Goal: Information Seeking & Learning: Learn about a topic

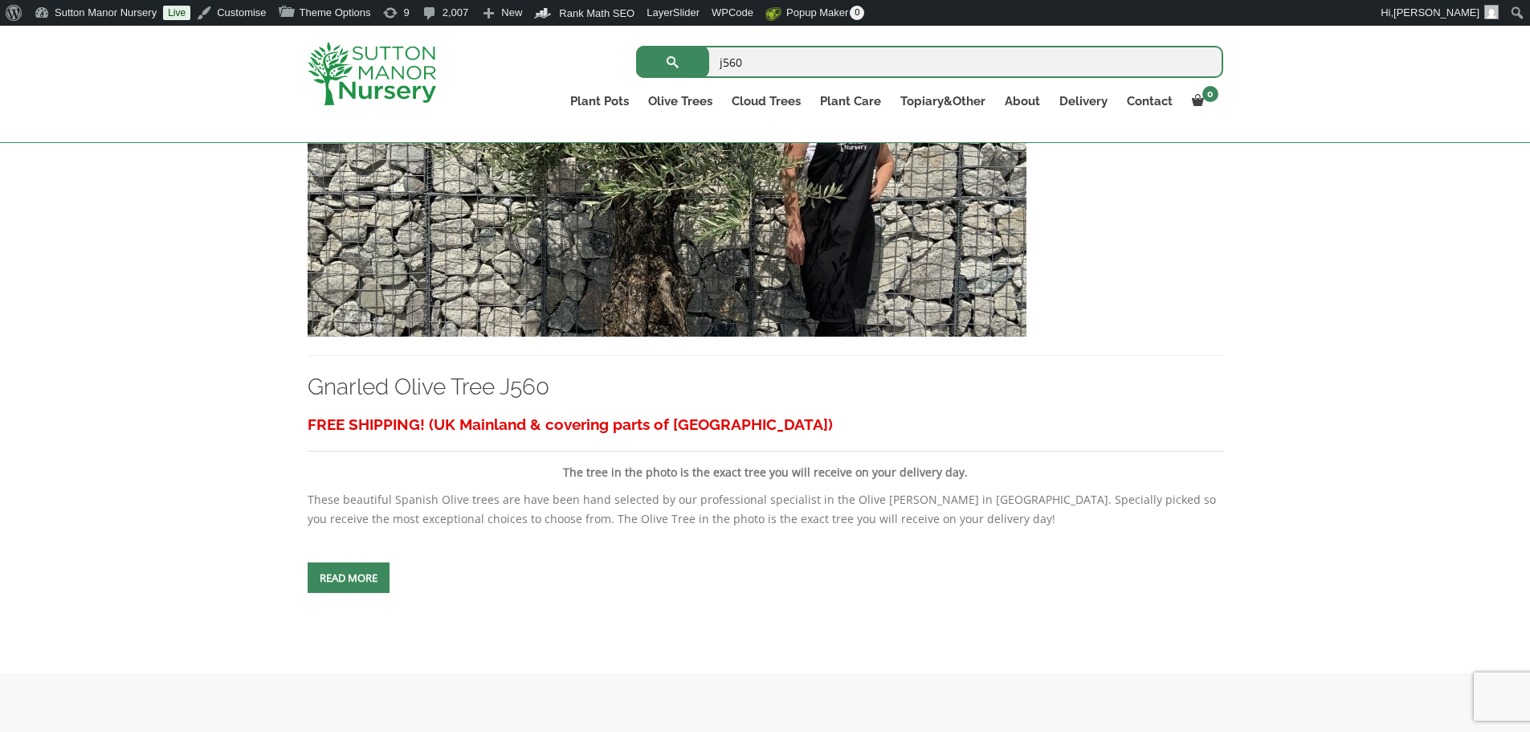
scroll to position [80, 0]
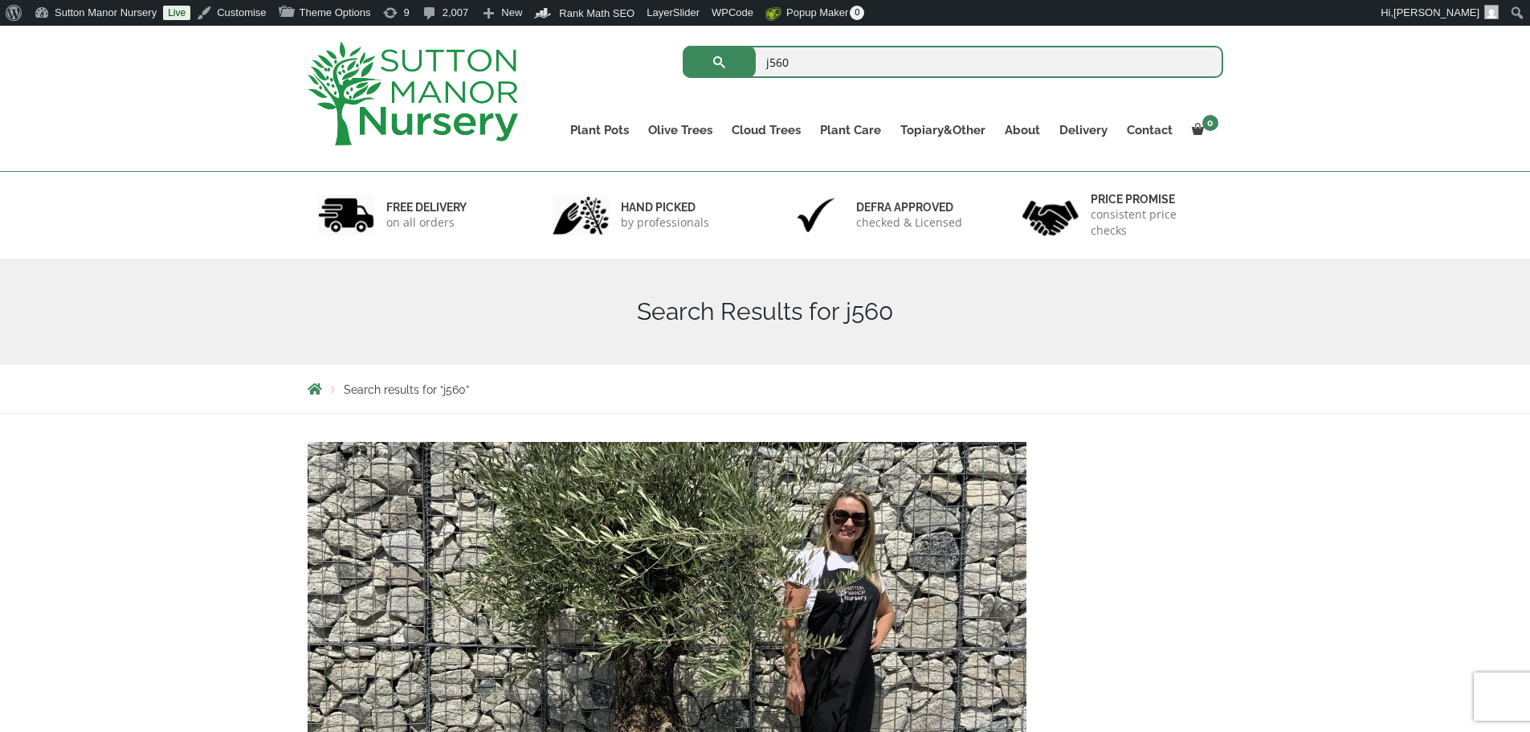
click at [442, 92] on img at bounding box center [413, 94] width 210 height 104
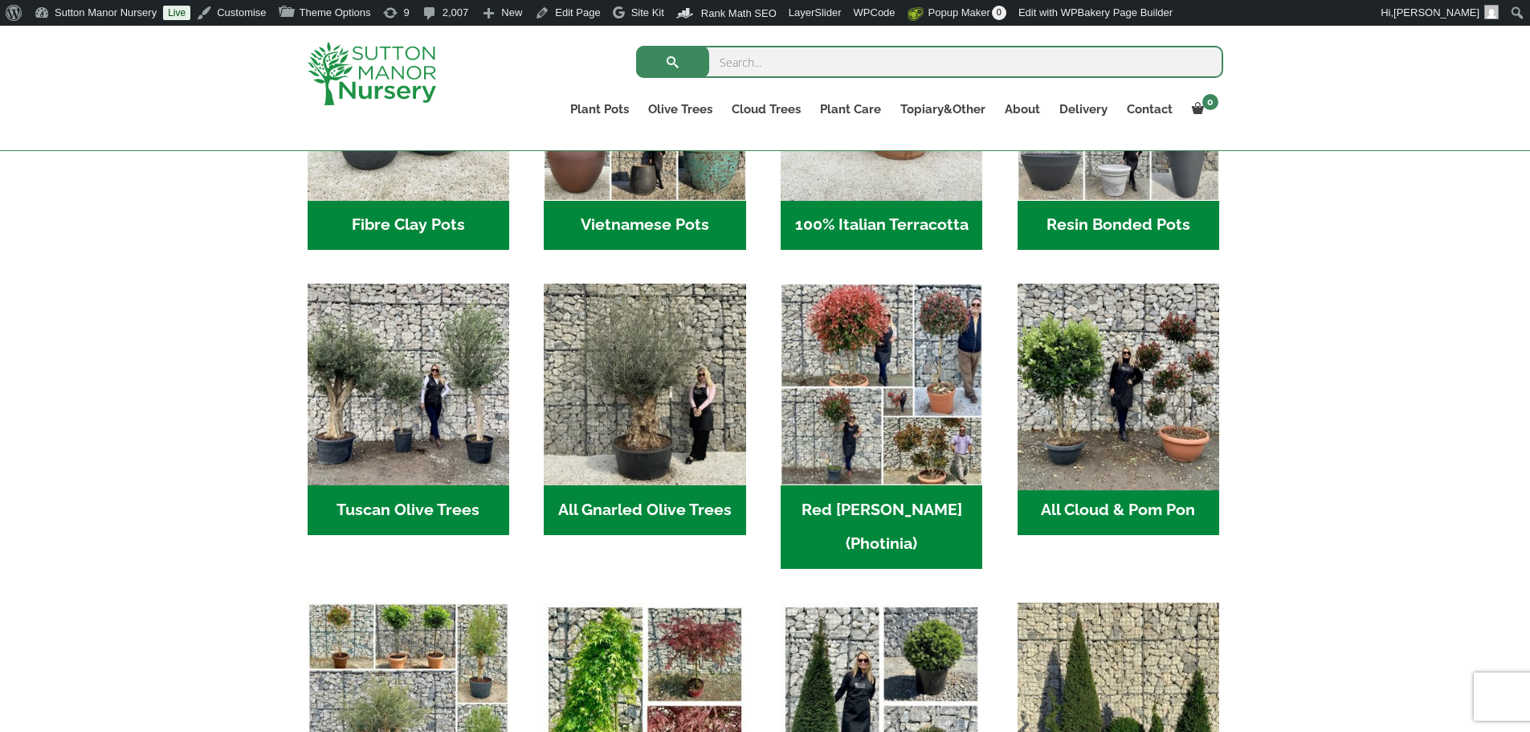
scroll to position [723, 0]
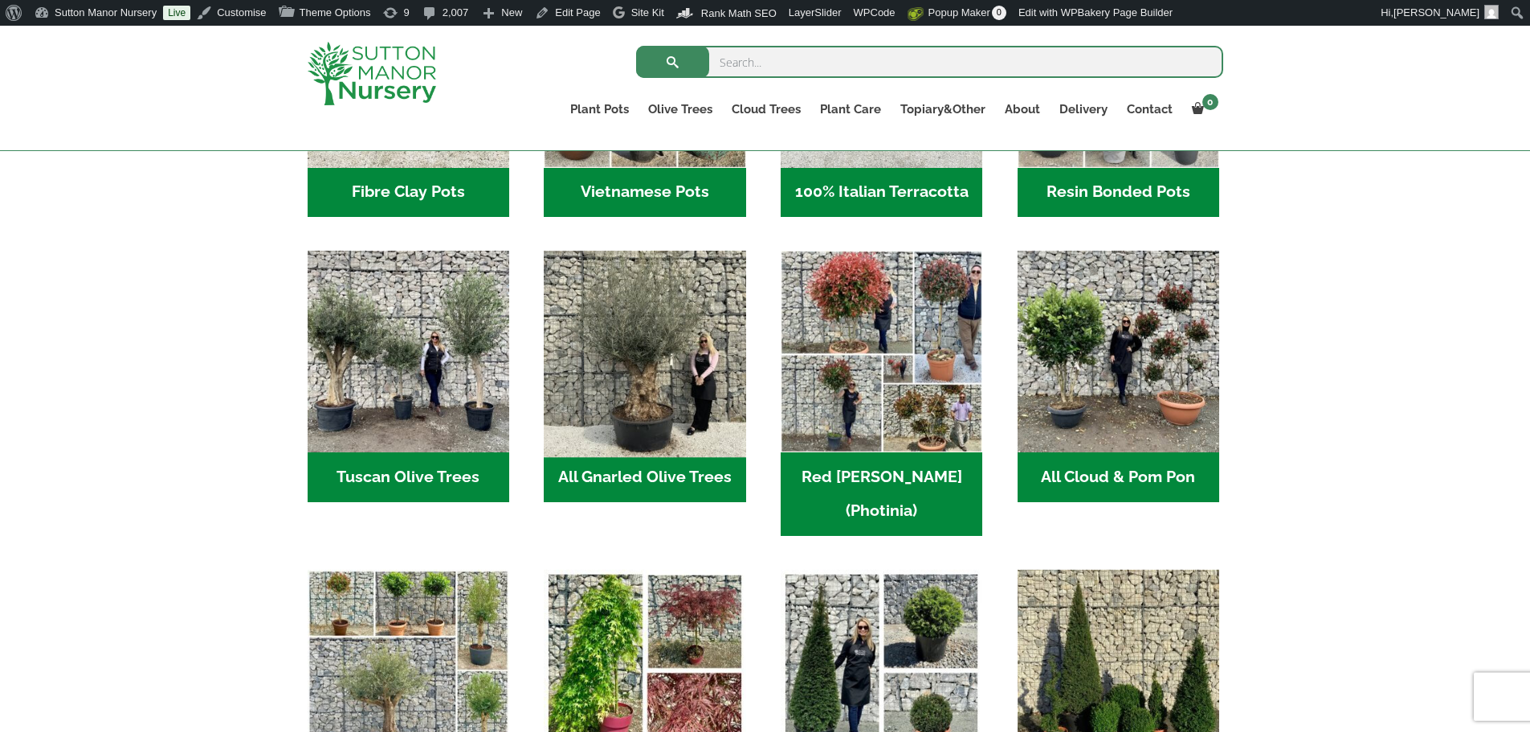
click at [610, 344] on img "Visit product category All Gnarled Olive Trees" at bounding box center [645, 352] width 212 height 212
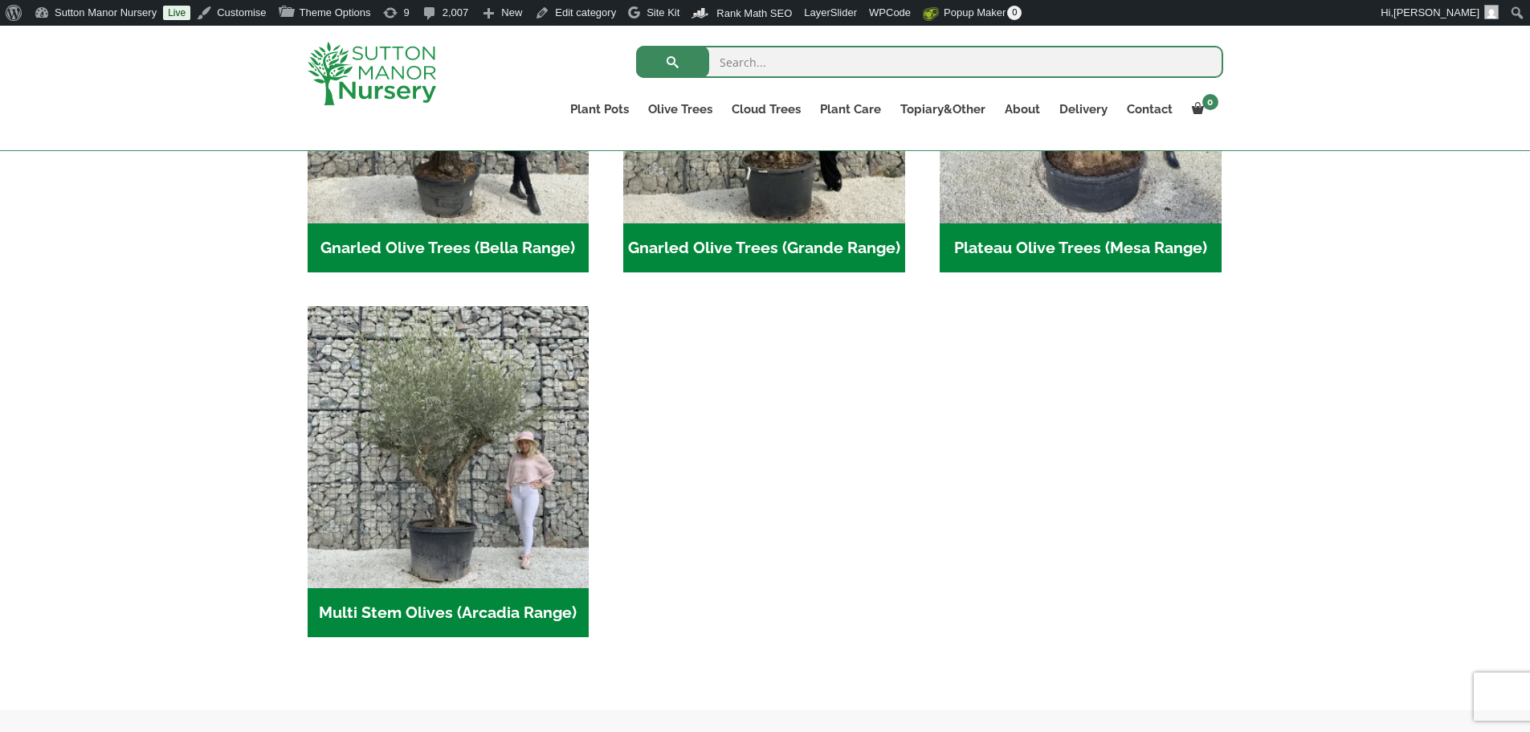
scroll to position [562, 0]
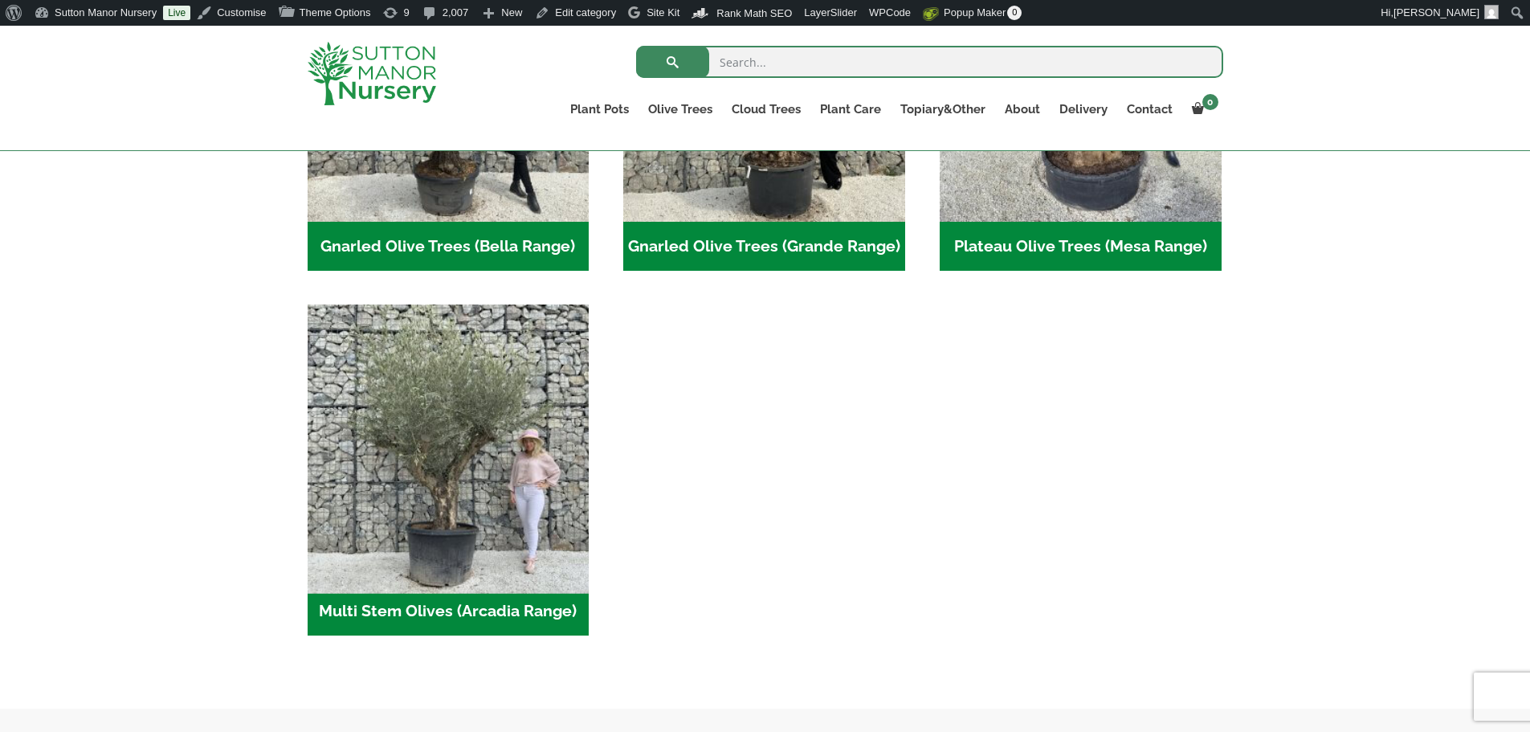
drag, startPoint x: 517, startPoint y: 422, endPoint x: 496, endPoint y: 499, distance: 79.9
click at [496, 499] on img "Visit product category Multi Stem Olives (Arcadia Range)" at bounding box center [447, 445] width 295 height 295
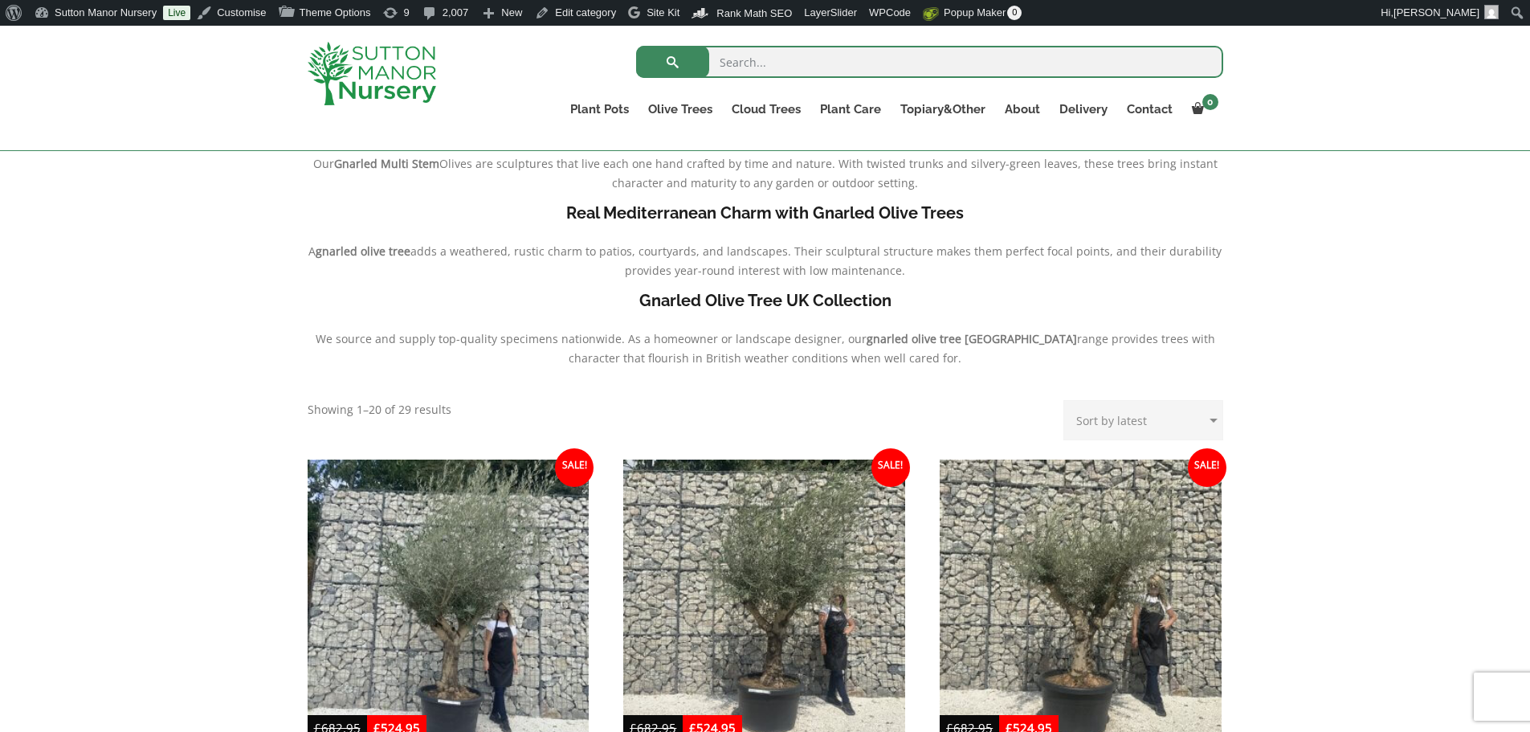
scroll to position [241, 0]
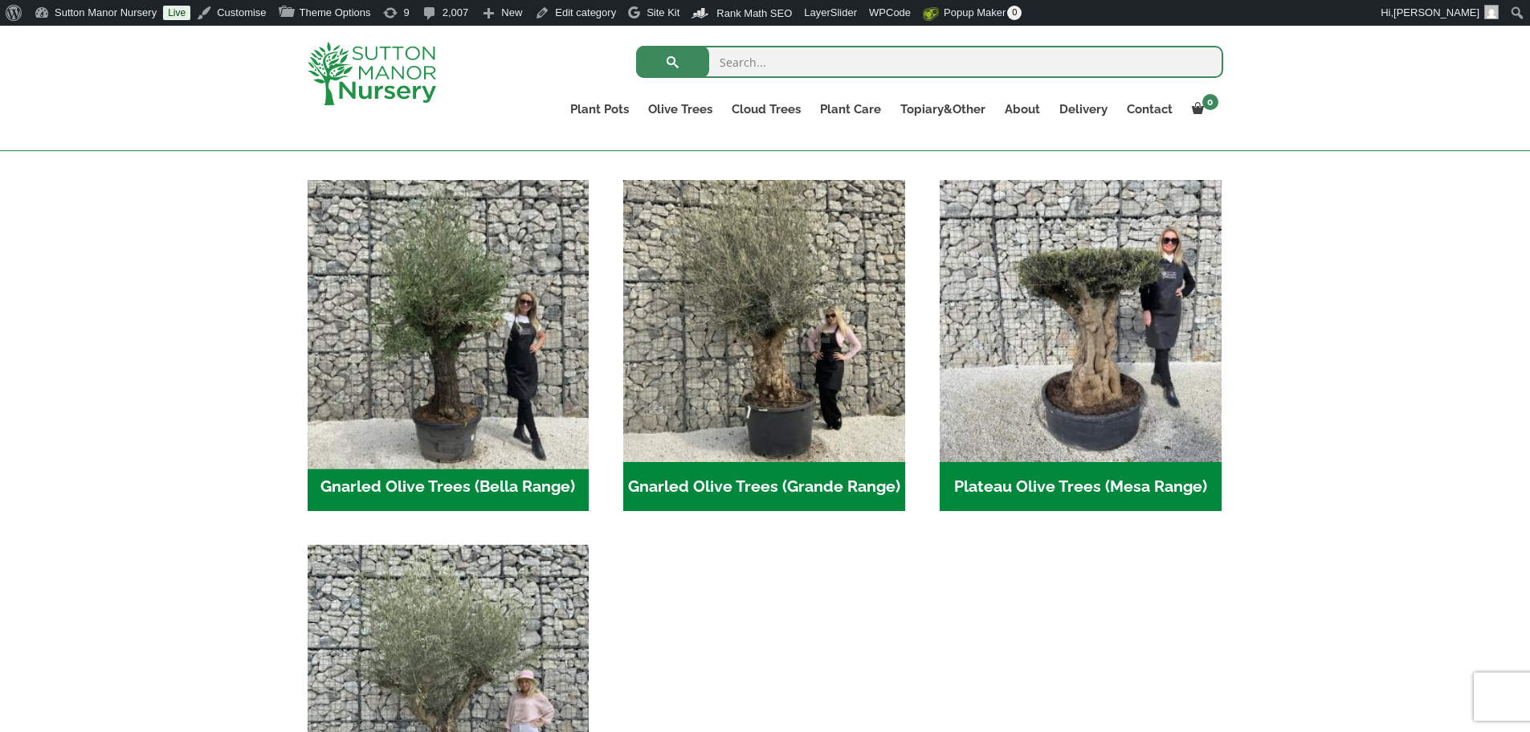
scroll to position [321, 0]
click at [528, 411] on img "Visit product category Gnarled Olive Trees (Bella Range)" at bounding box center [447, 320] width 295 height 295
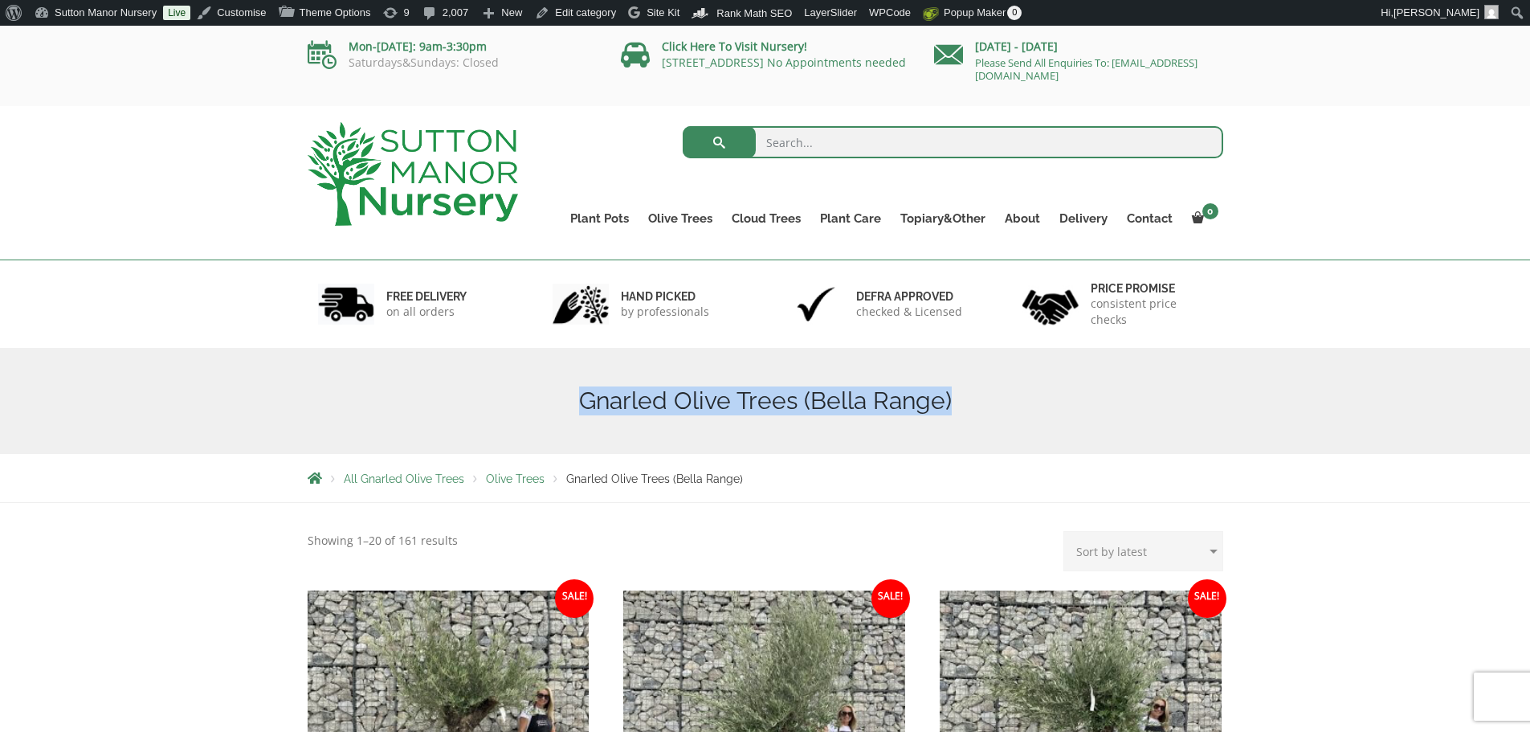
drag, startPoint x: 982, startPoint y: 401, endPoint x: 593, endPoint y: 406, distance: 388.7
click at [585, 415] on h1 "Gnarled Olive Trees (Bella Range)" at bounding box center [765, 400] width 915 height 29
copy h1 "Gnarled Olive Trees (Bella Range)"
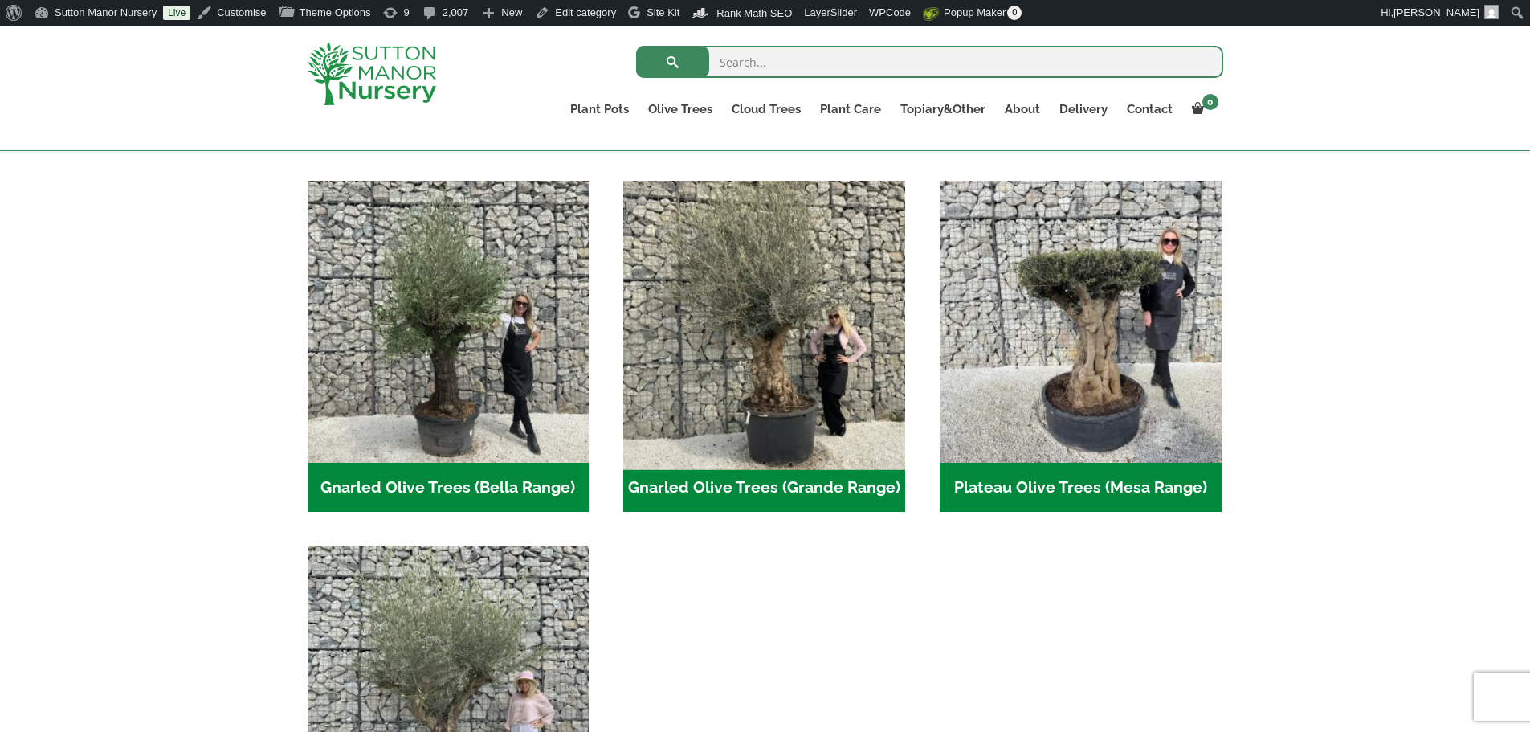
click at [809, 310] on img "Visit product category Gnarled Olive Trees (Grande Range)" at bounding box center [764, 320] width 295 height 295
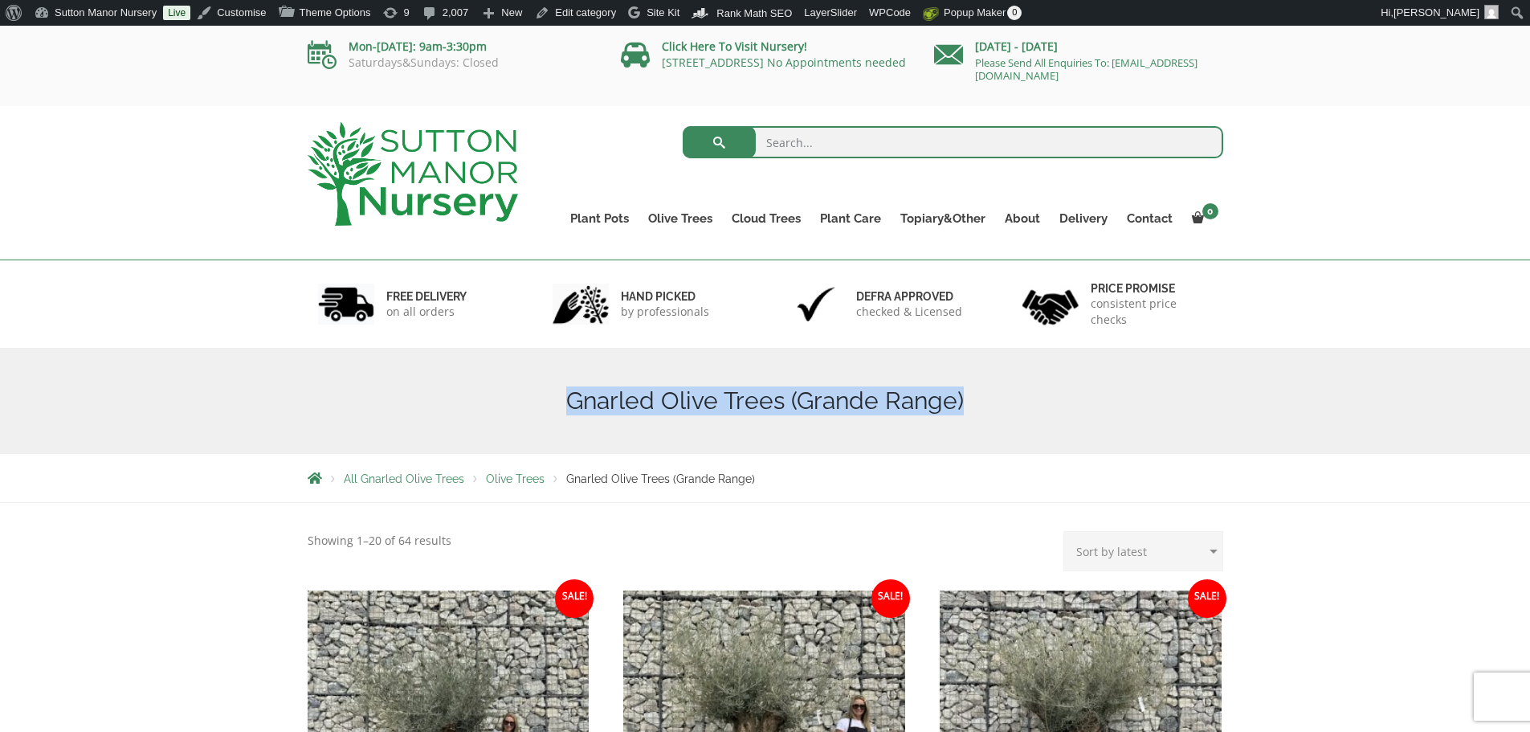
drag, startPoint x: 980, startPoint y: 389, endPoint x: 570, endPoint y: 406, distance: 409.9
click at [570, 406] on h1 "Gnarled Olive Trees (Grande Range)" at bounding box center [765, 400] width 915 height 29
copy h1 "Gnarled Olive Trees (Grande Range)"
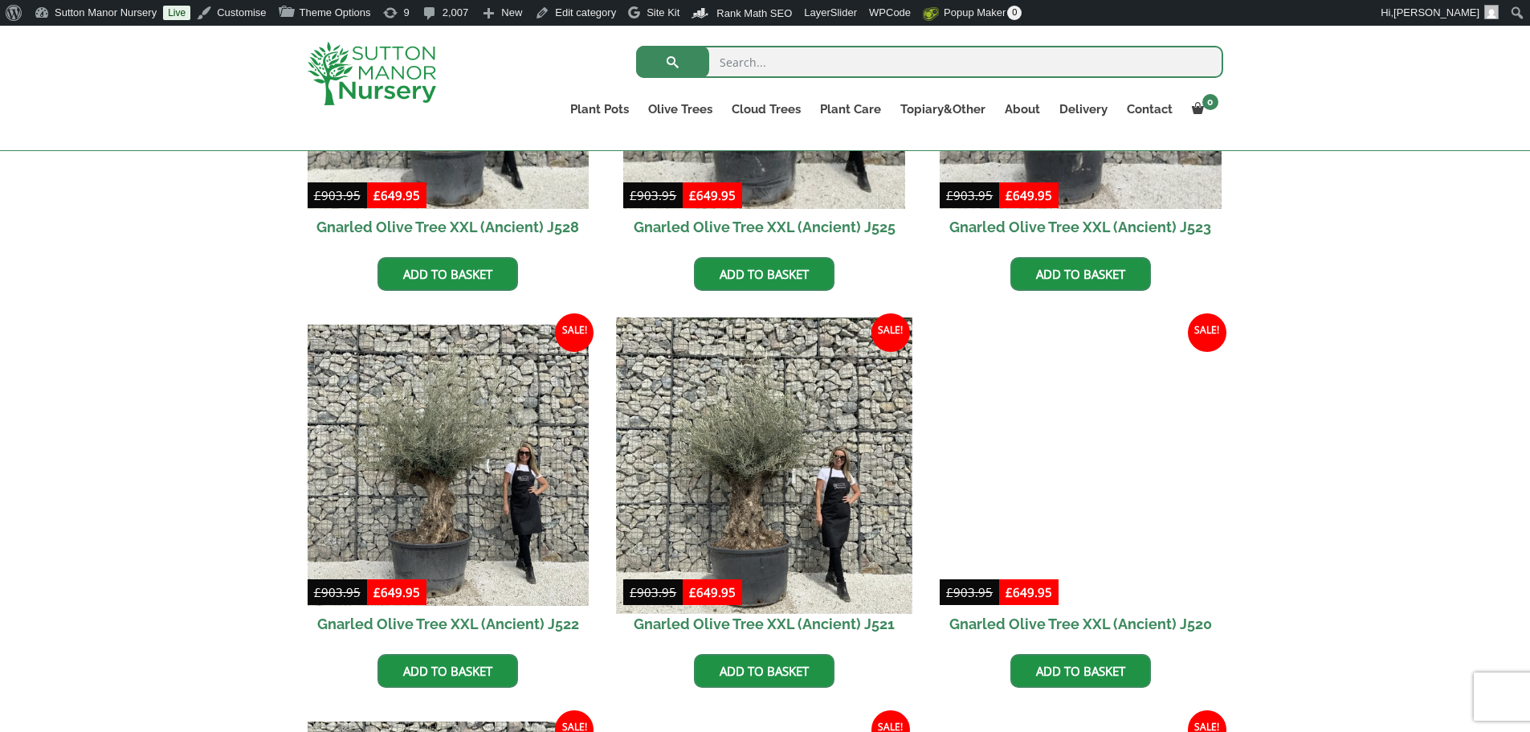
scroll to position [642, 0]
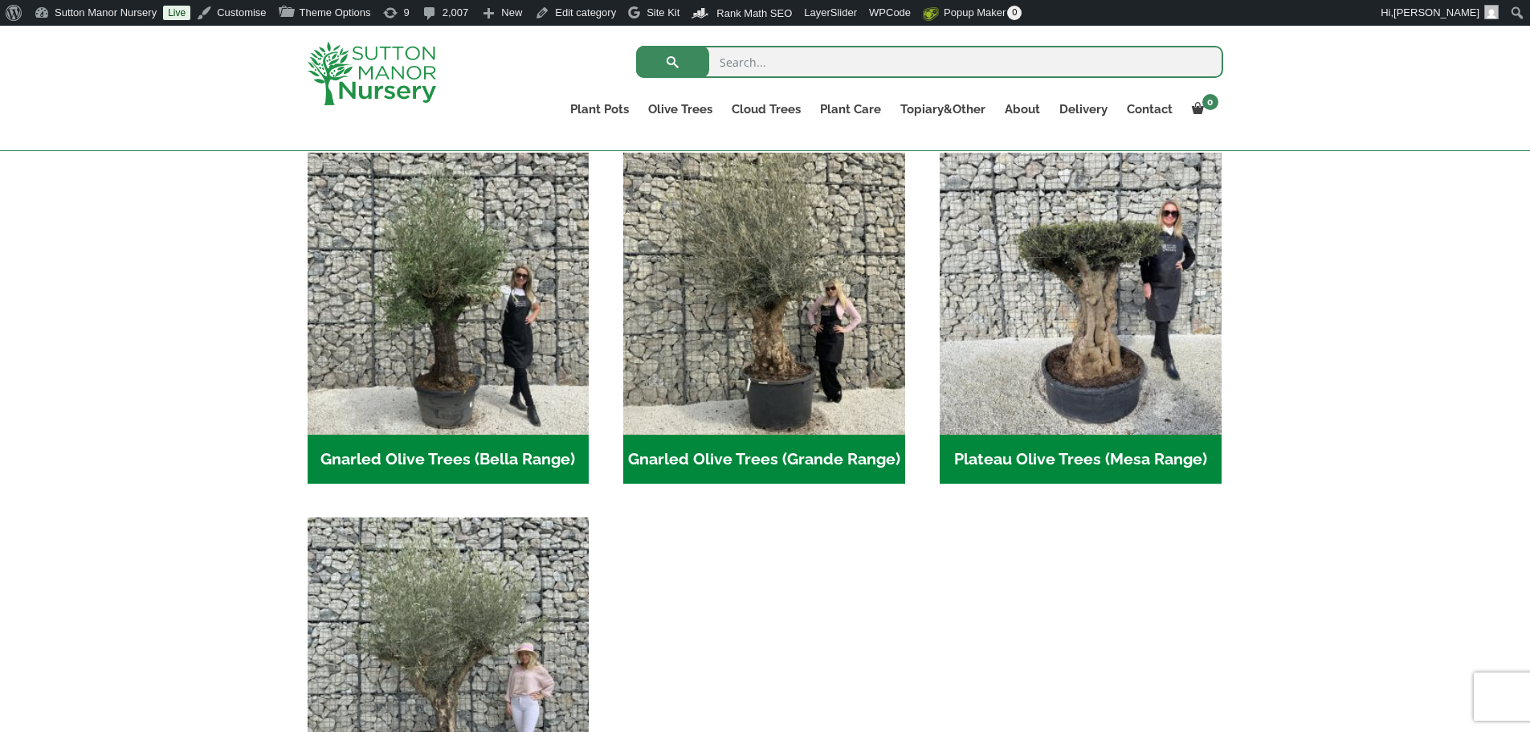
scroll to position [321, 0]
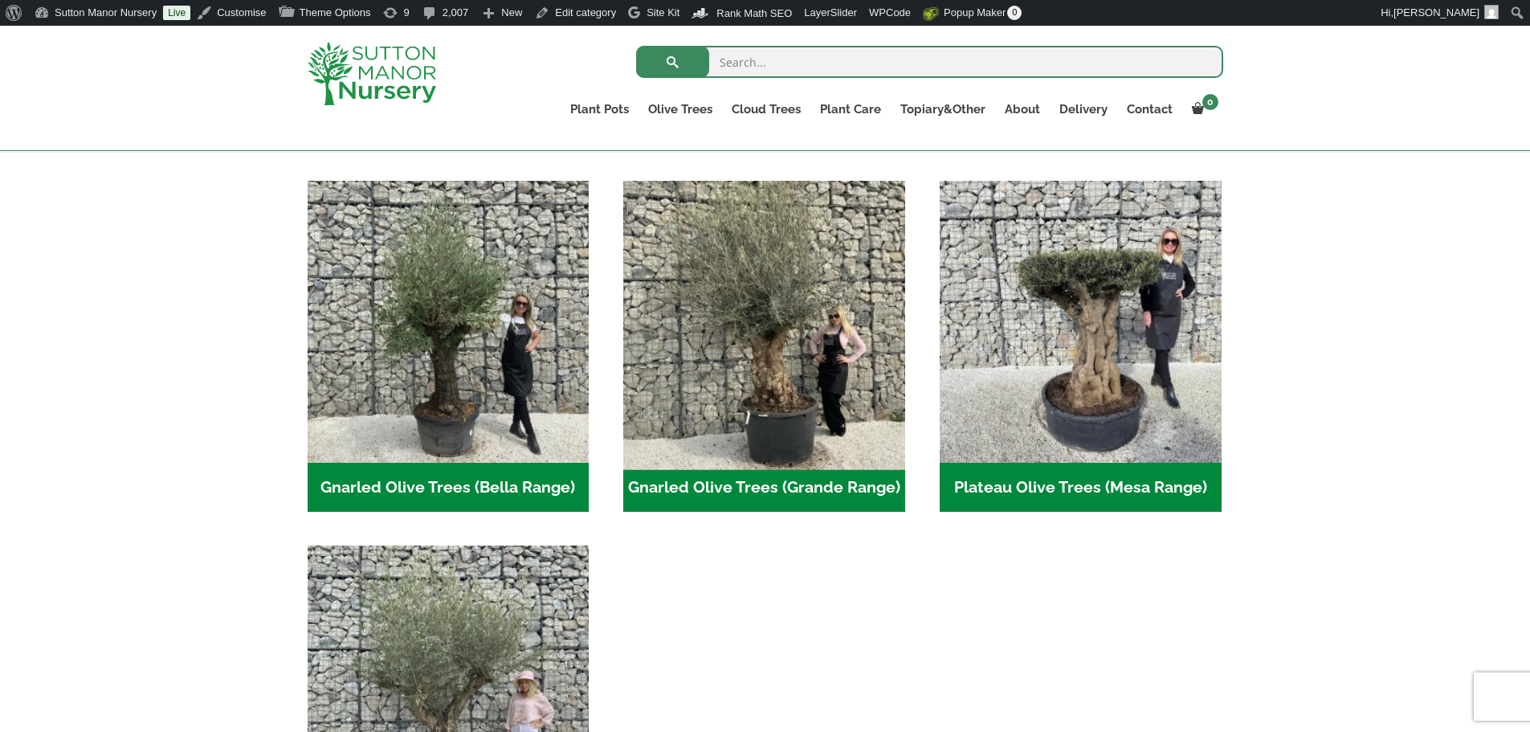
drag, startPoint x: 1025, startPoint y: 334, endPoint x: 904, endPoint y: 271, distance: 135.8
click at [904, 271] on ul "Gnarled Olive Trees (Bella Range) (103) Gnarled Olive Trees (Grande Range) (54)…" at bounding box center [765, 545] width 915 height 729
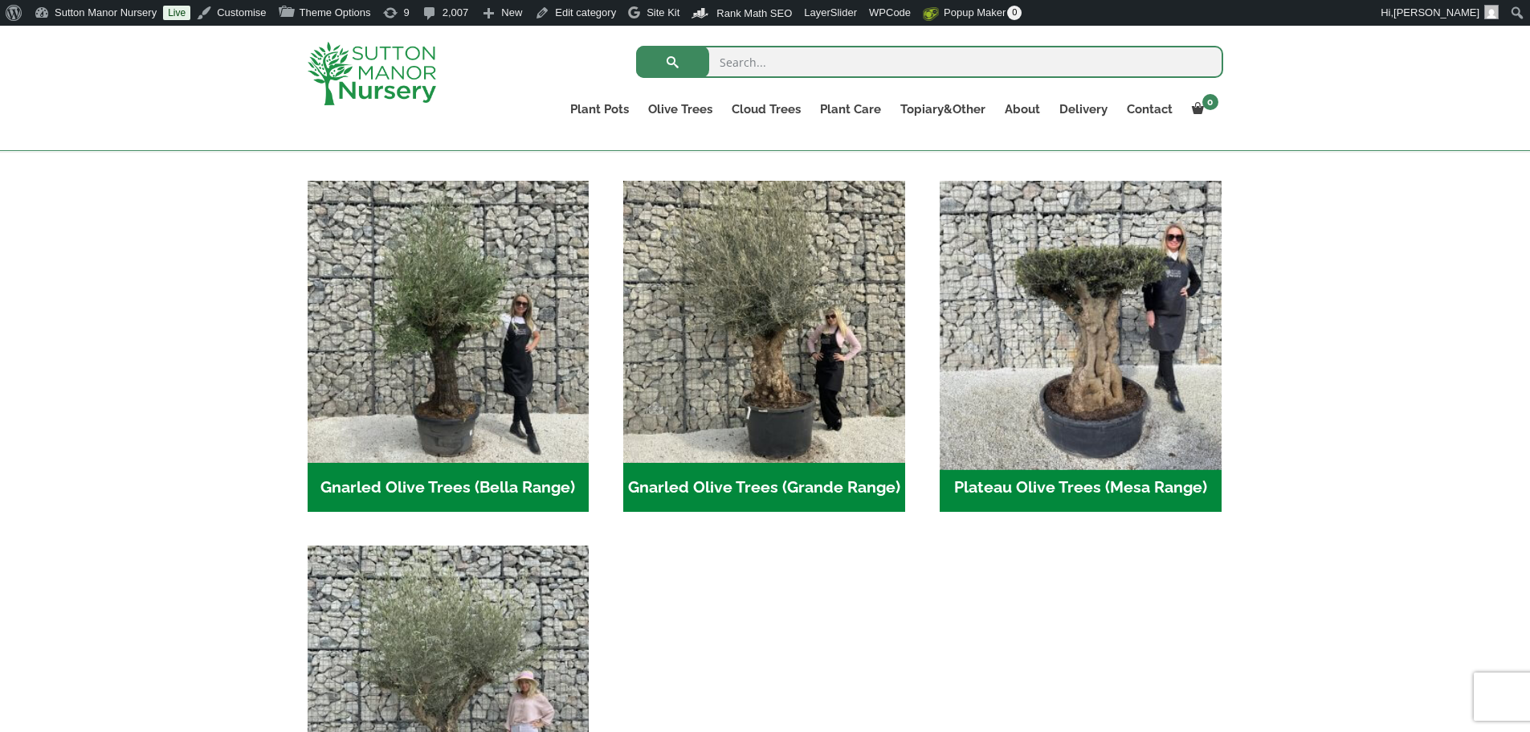
click at [1035, 271] on img "Visit product category Plateau Olive Trees (Mesa Range)" at bounding box center [1079, 320] width 295 height 295
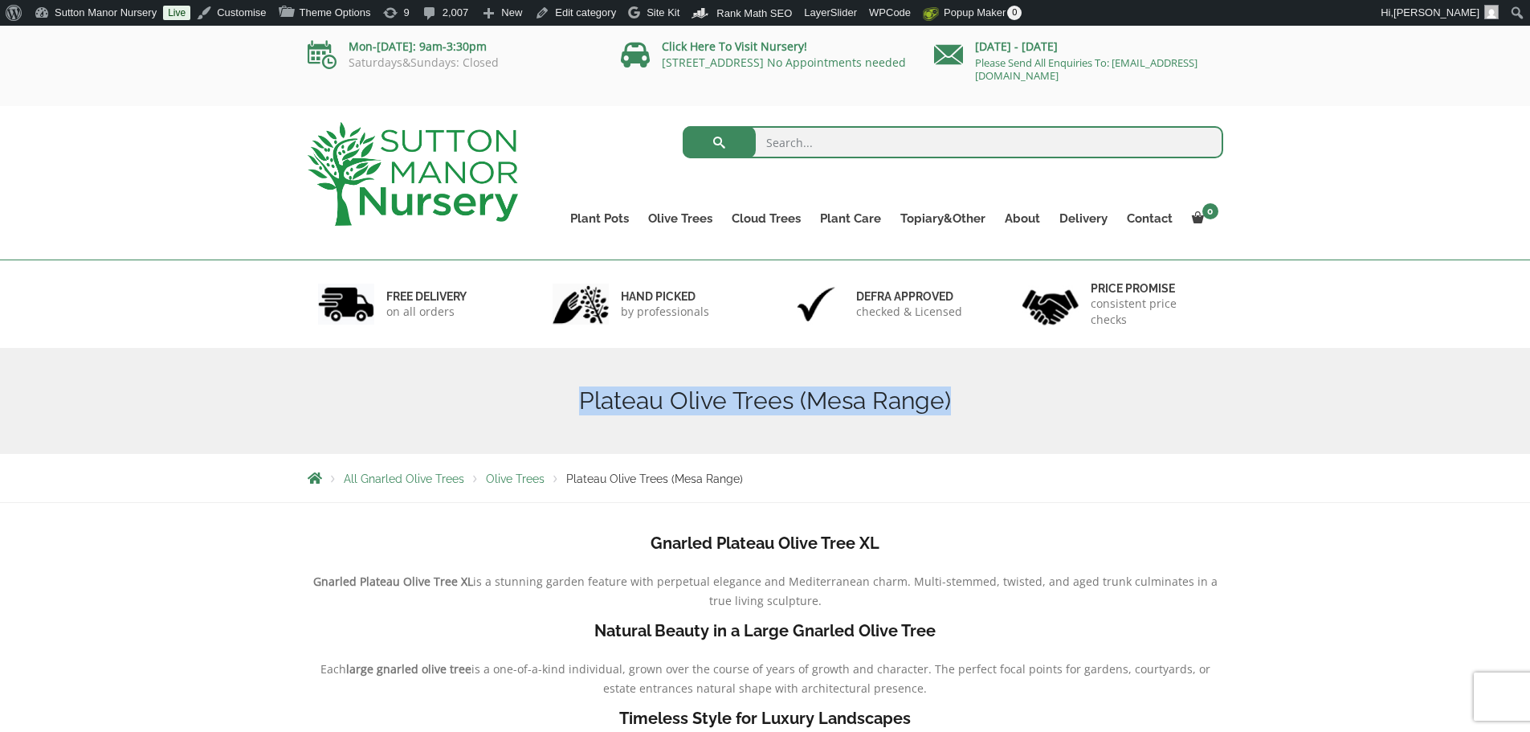
drag, startPoint x: 965, startPoint y: 398, endPoint x: 583, endPoint y: 411, distance: 382.4
click at [583, 411] on h1 "Plateau Olive Trees (Mesa Range)" at bounding box center [765, 400] width 915 height 29
copy h1 "Plateau Olive Trees (Mesa Range)"
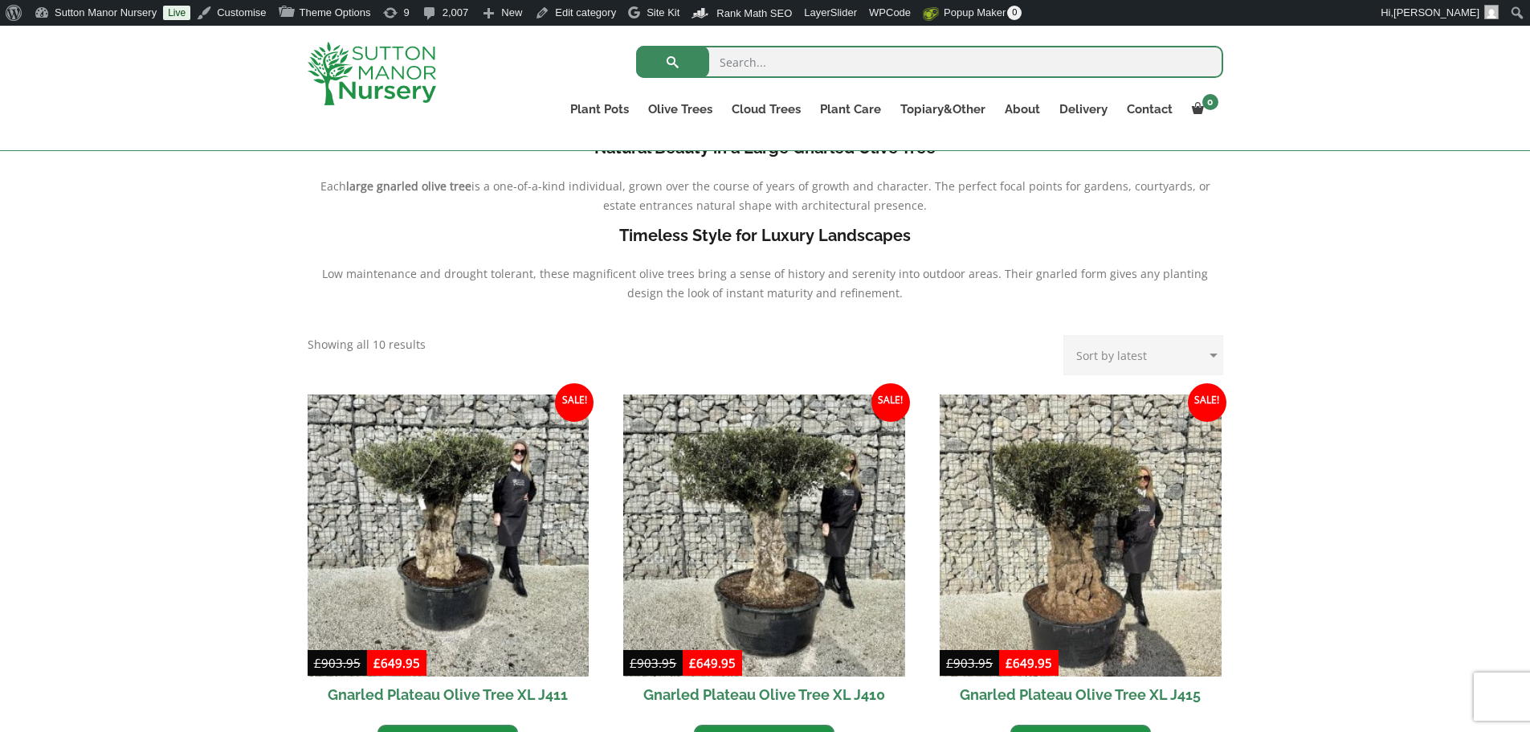
scroll to position [482, 0]
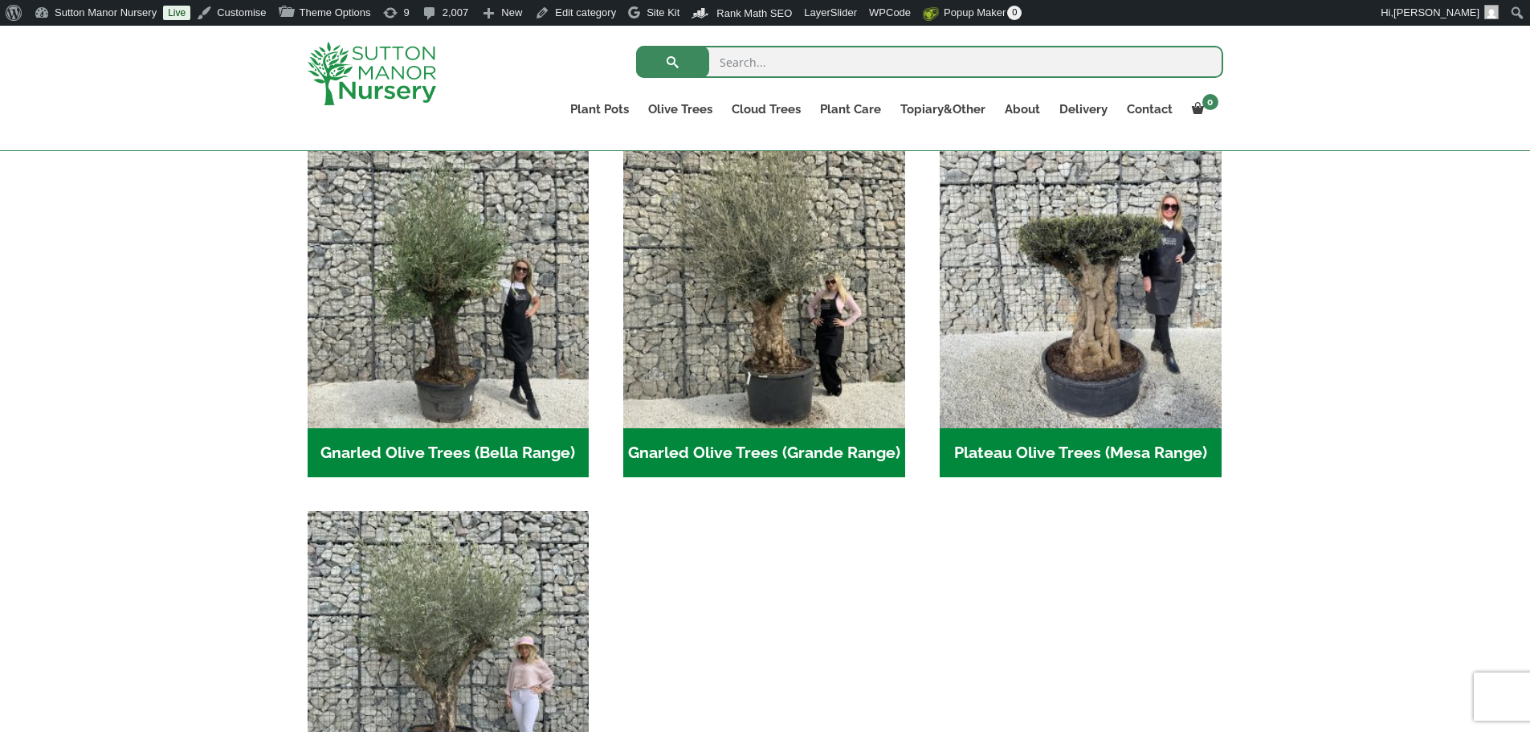
scroll to position [723, 0]
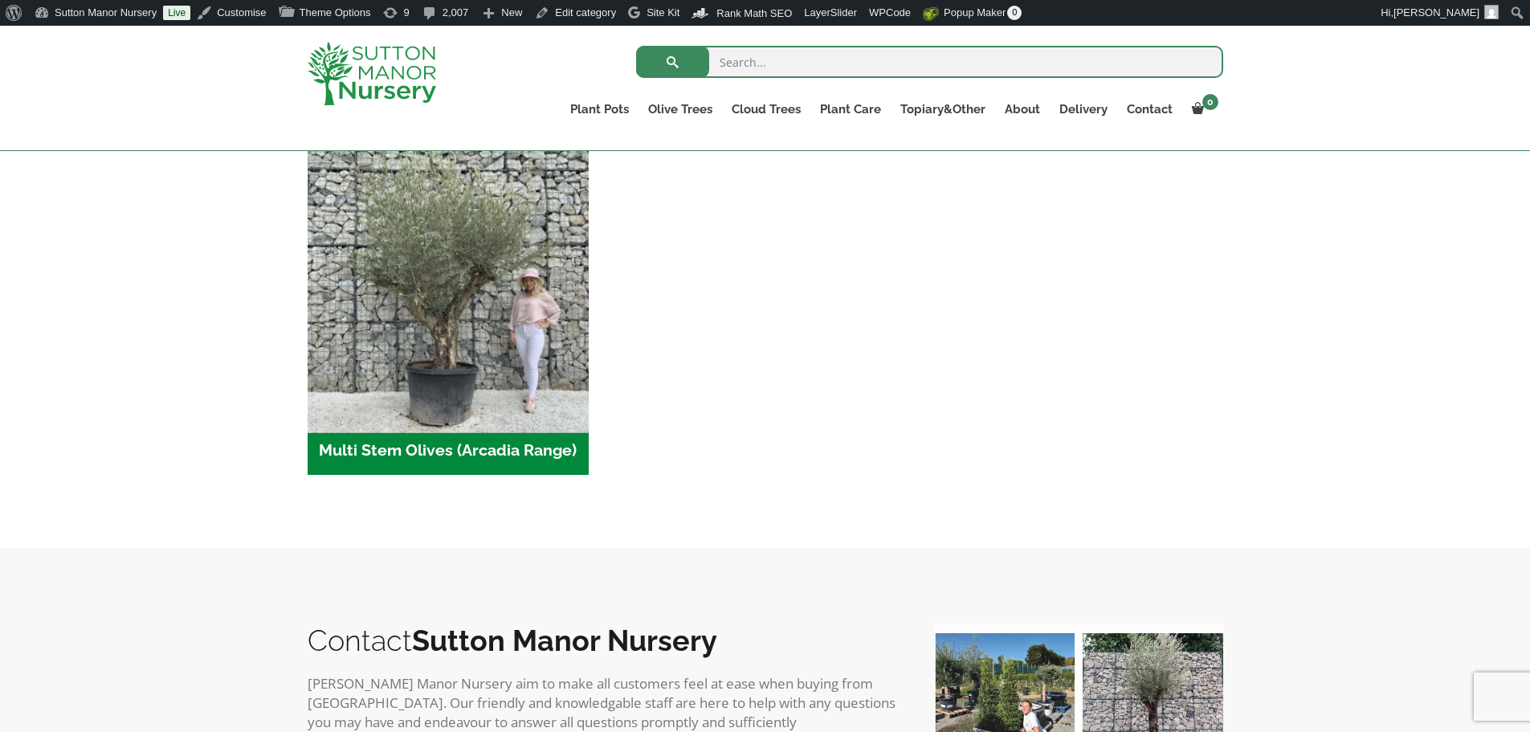
drag, startPoint x: 497, startPoint y: 353, endPoint x: 473, endPoint y: 315, distance: 45.5
click at [473, 315] on img "Visit product category Multi Stem Olives (Arcadia Range)" at bounding box center [447, 284] width 295 height 295
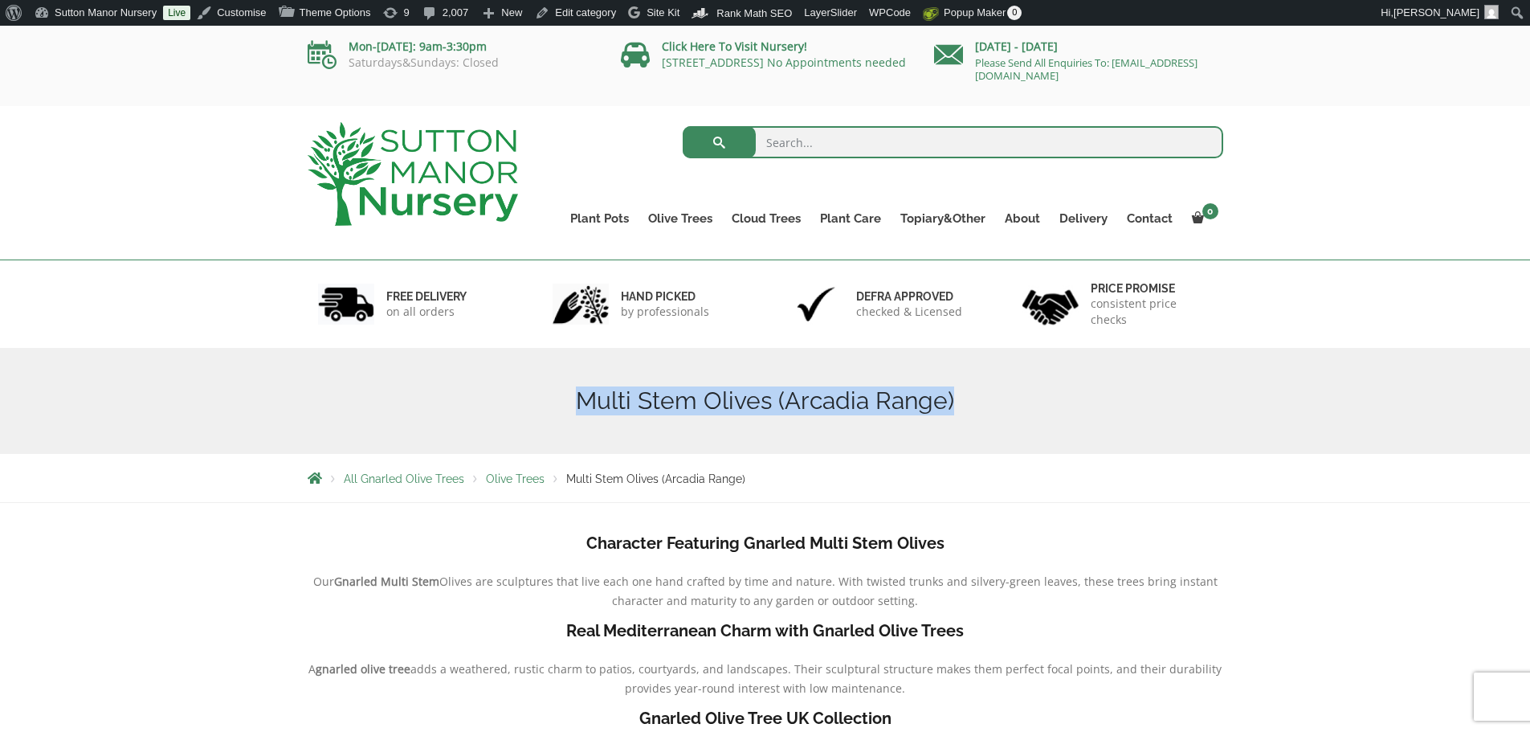
drag, startPoint x: 577, startPoint y: 396, endPoint x: 1001, endPoint y: 389, distance: 424.0
click at [1001, 389] on h1 "Multi Stem Olives (Arcadia Range)" at bounding box center [765, 400] width 915 height 29
copy h1 "Multi Stem Olives (Arcadia Range)"
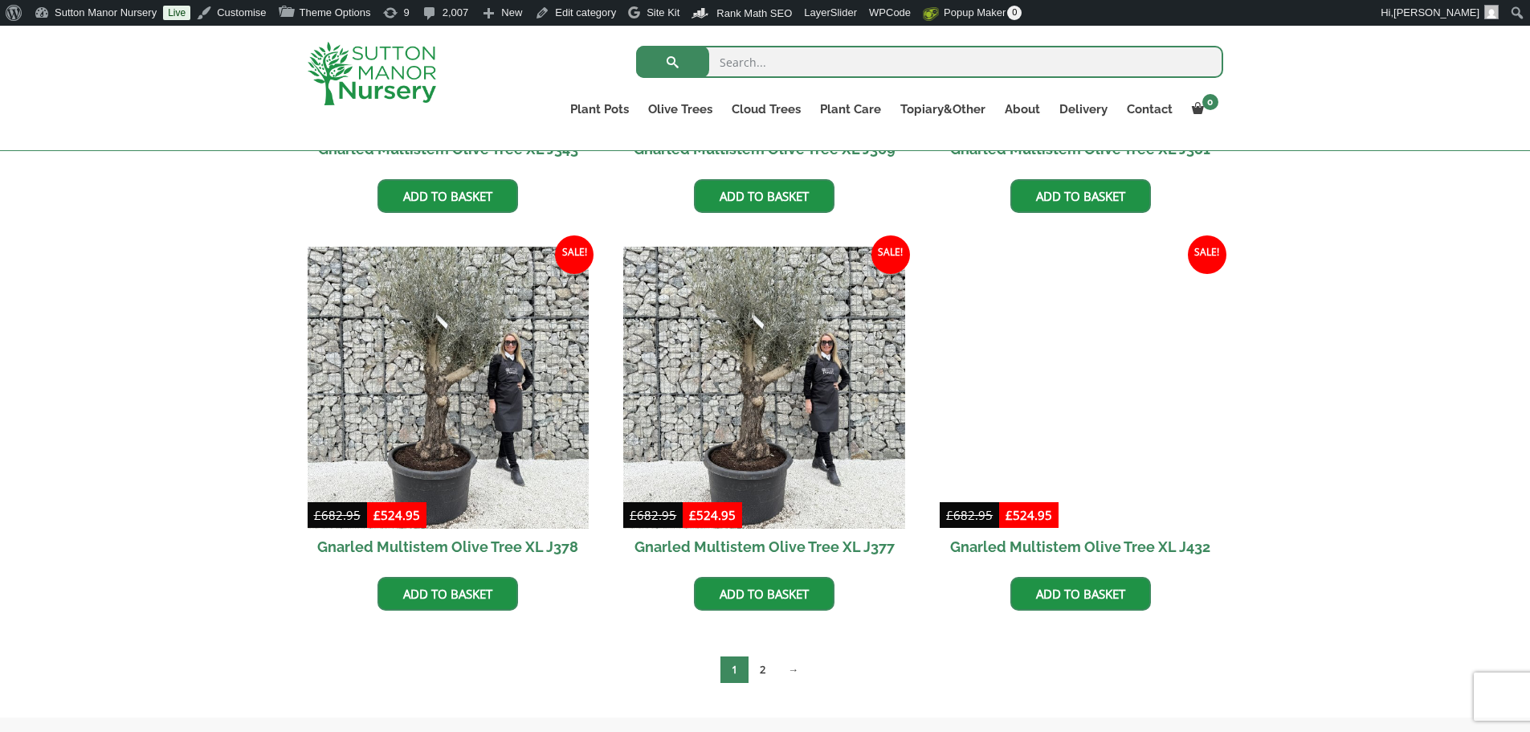
scroll to position [2650, 0]
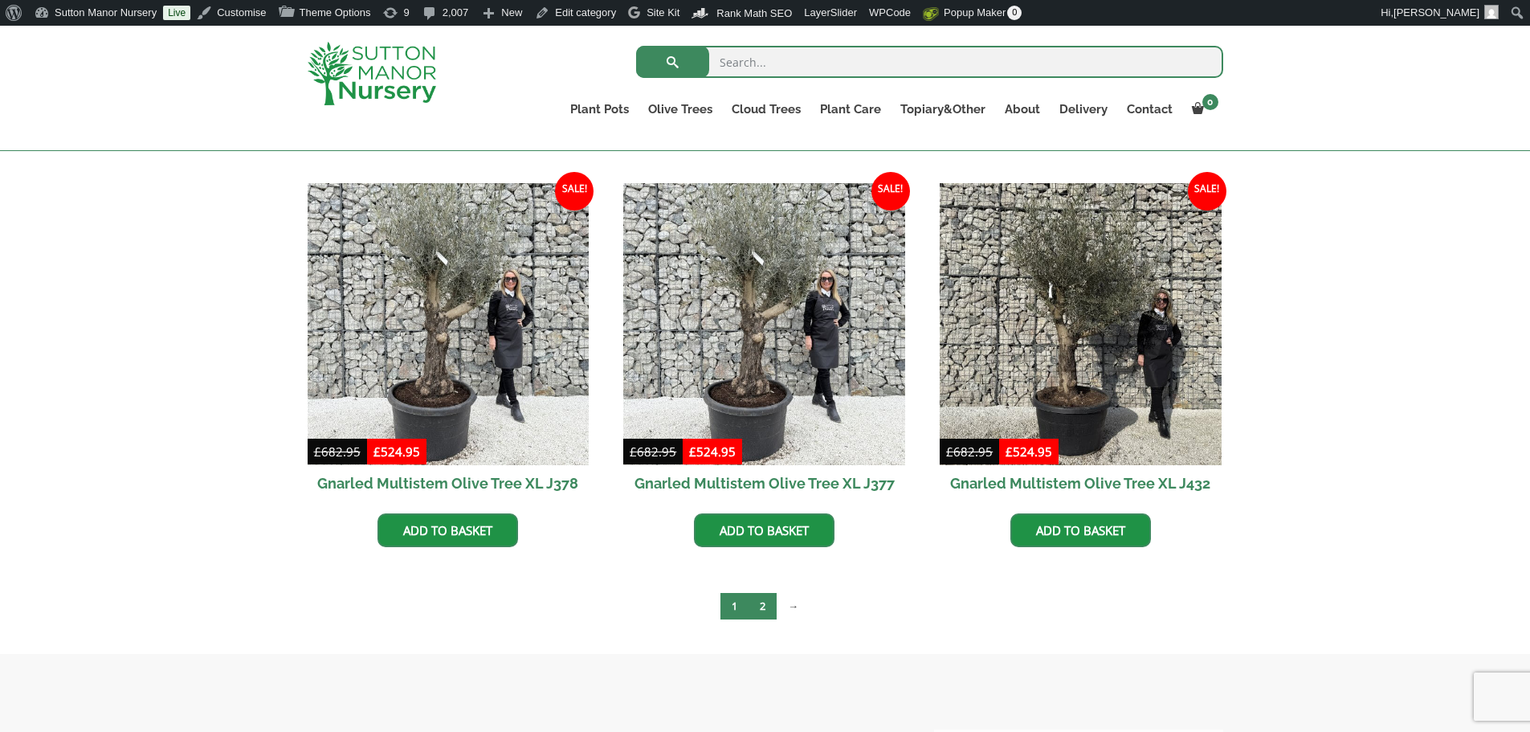
click at [764, 606] on link "2" at bounding box center [762, 606] width 28 height 26
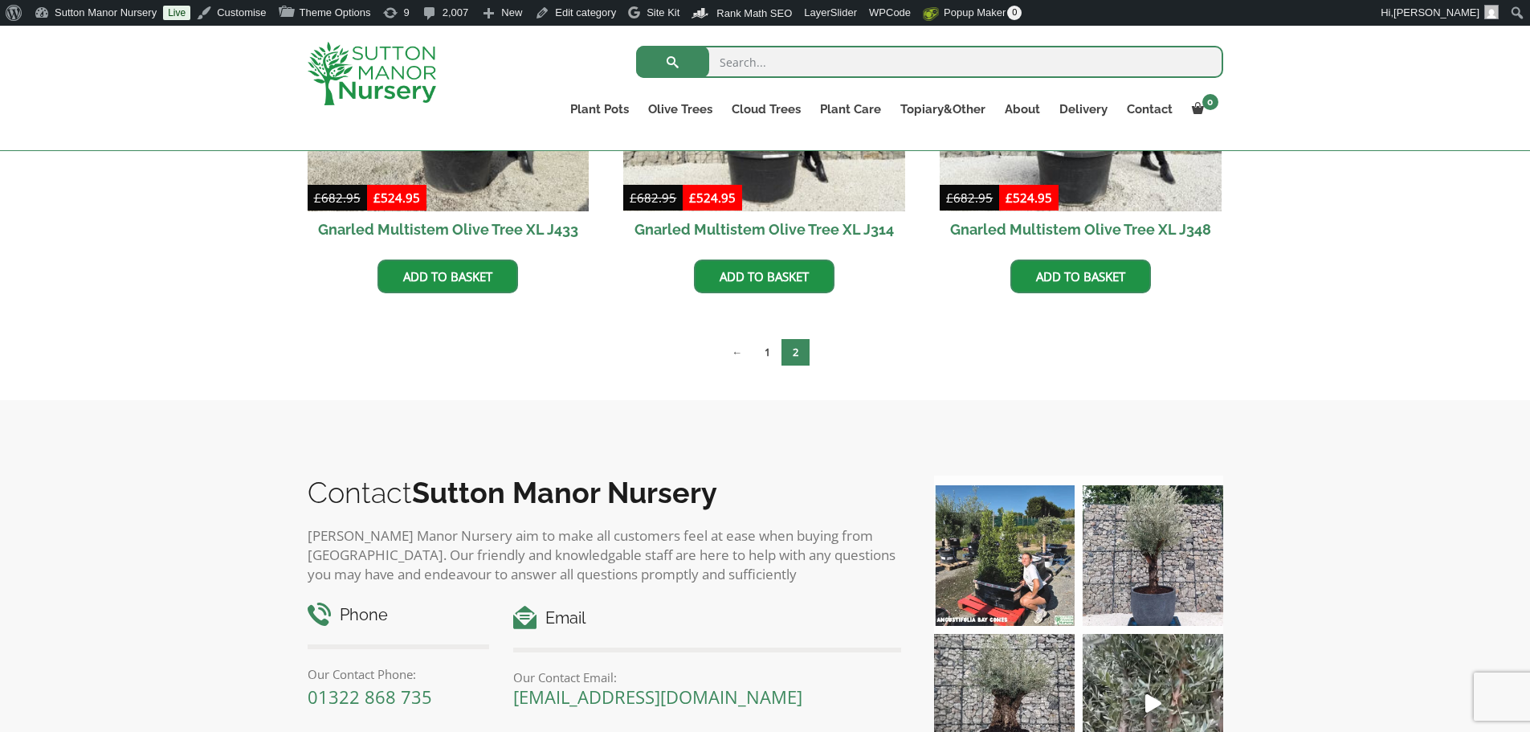
scroll to position [401, 0]
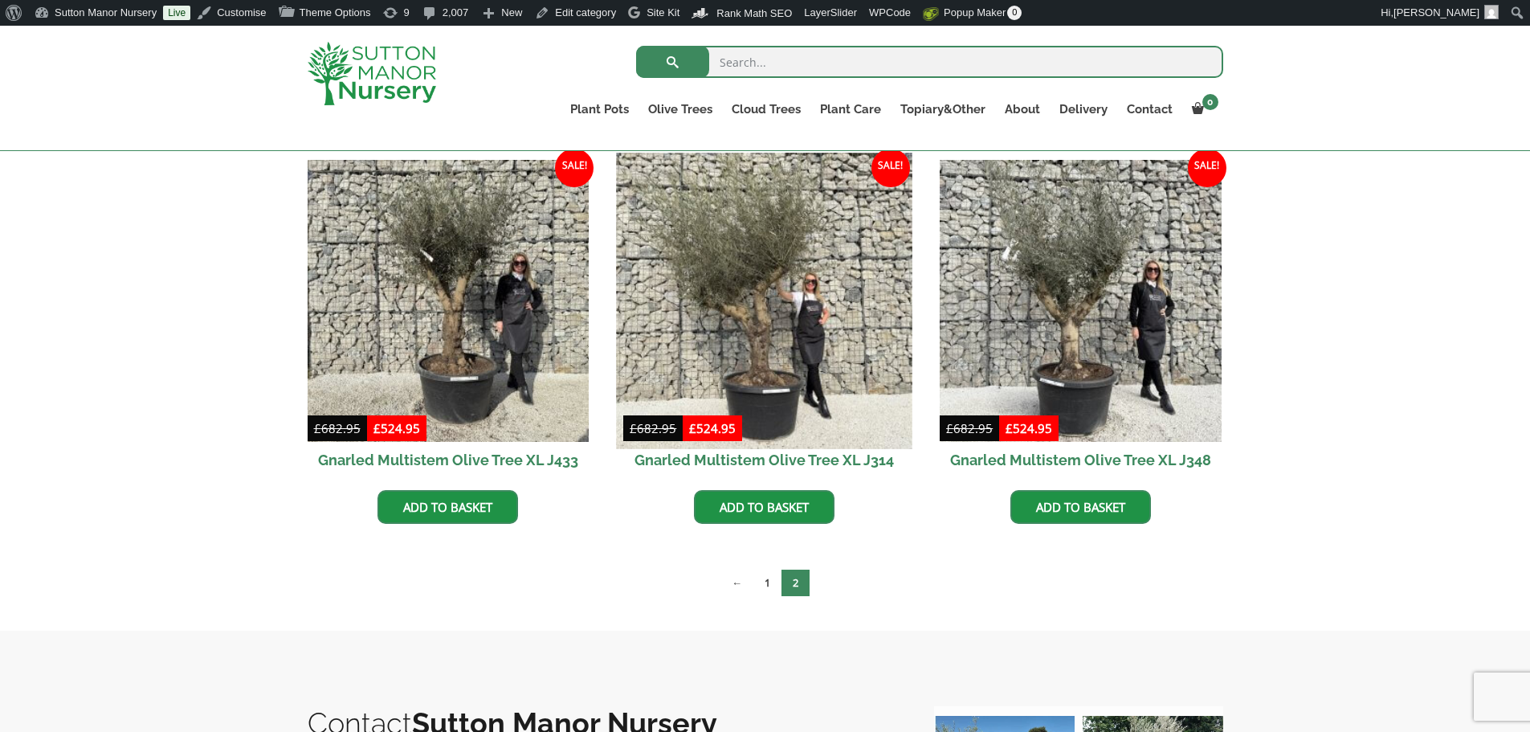
click at [760, 324] on img at bounding box center [764, 300] width 295 height 295
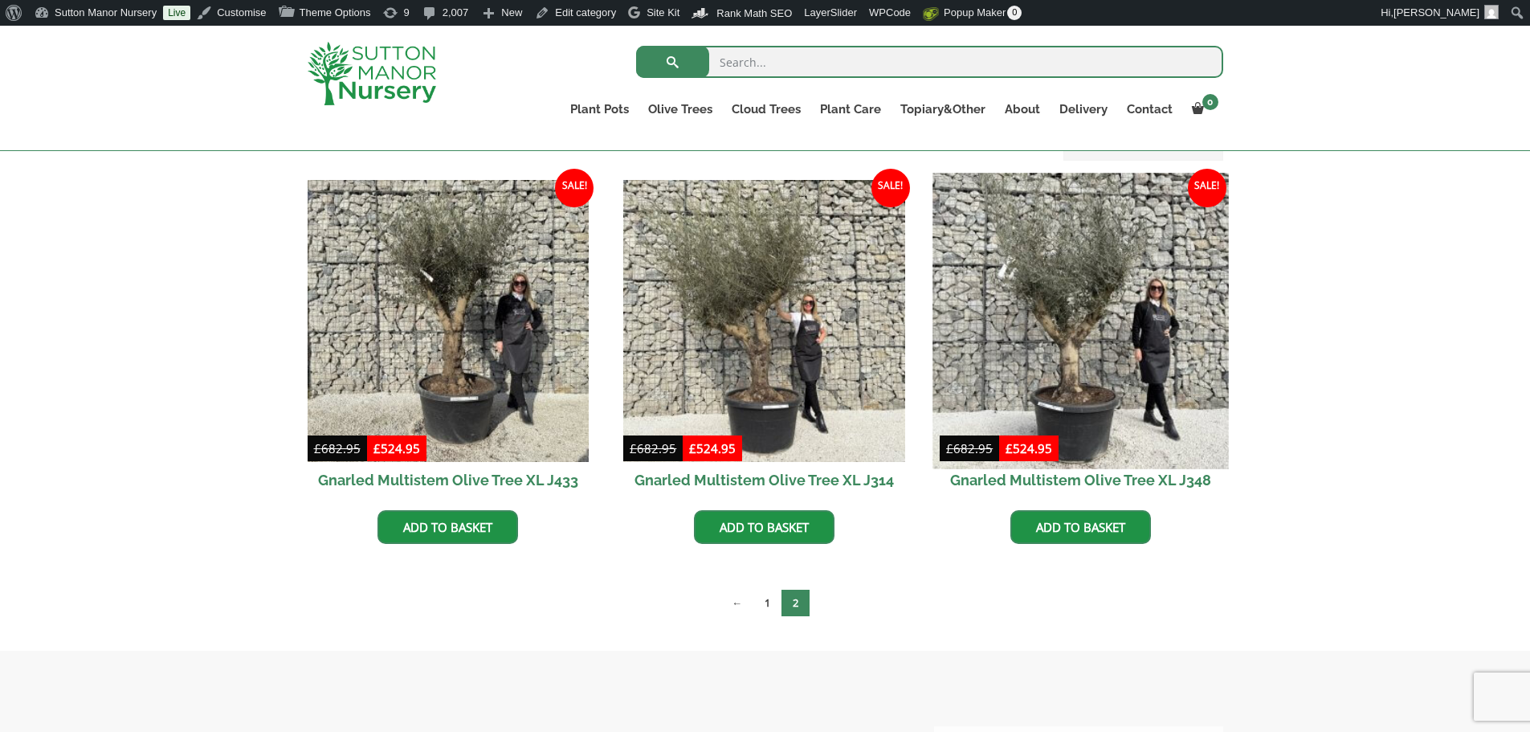
scroll to position [401, 0]
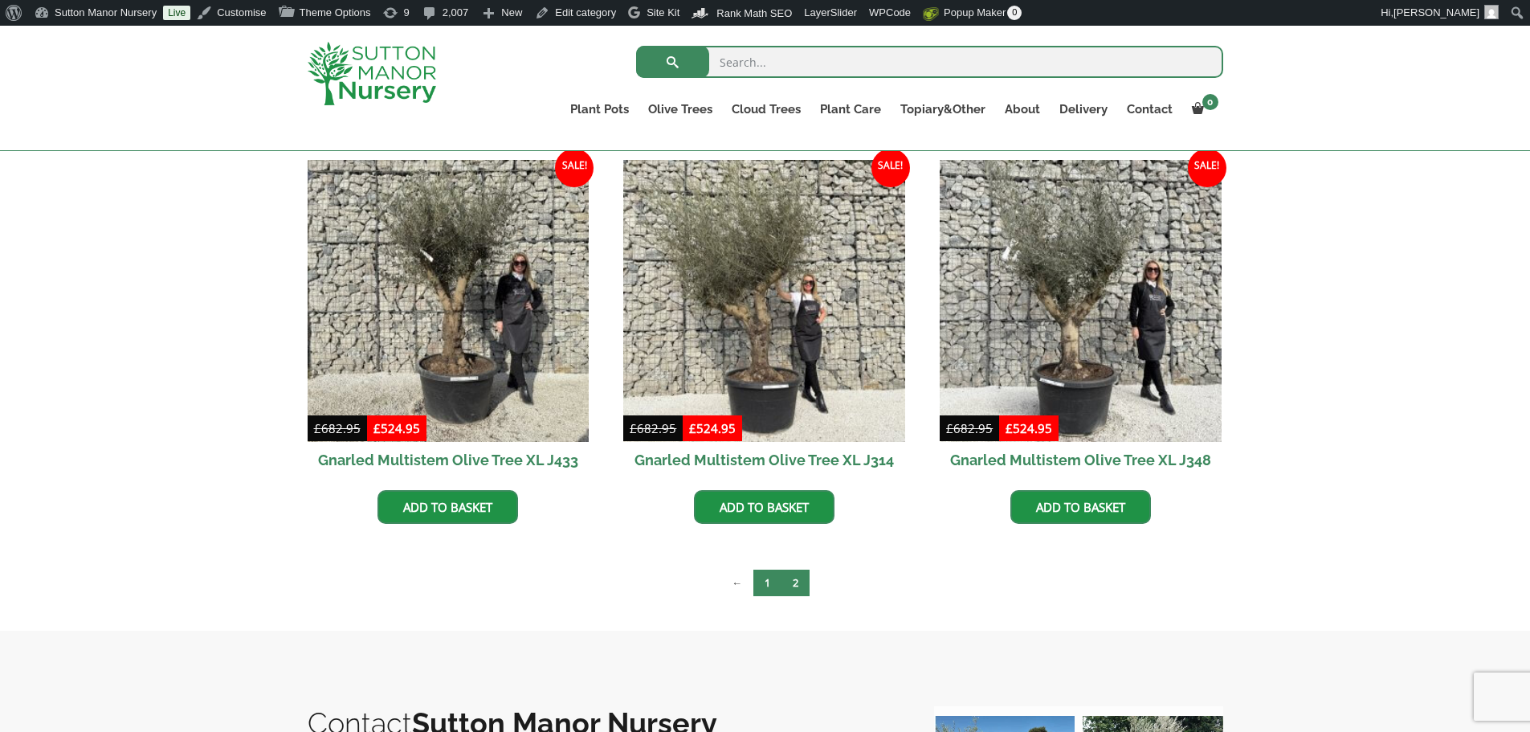
click at [771, 582] on link "1" at bounding box center [767, 582] width 28 height 26
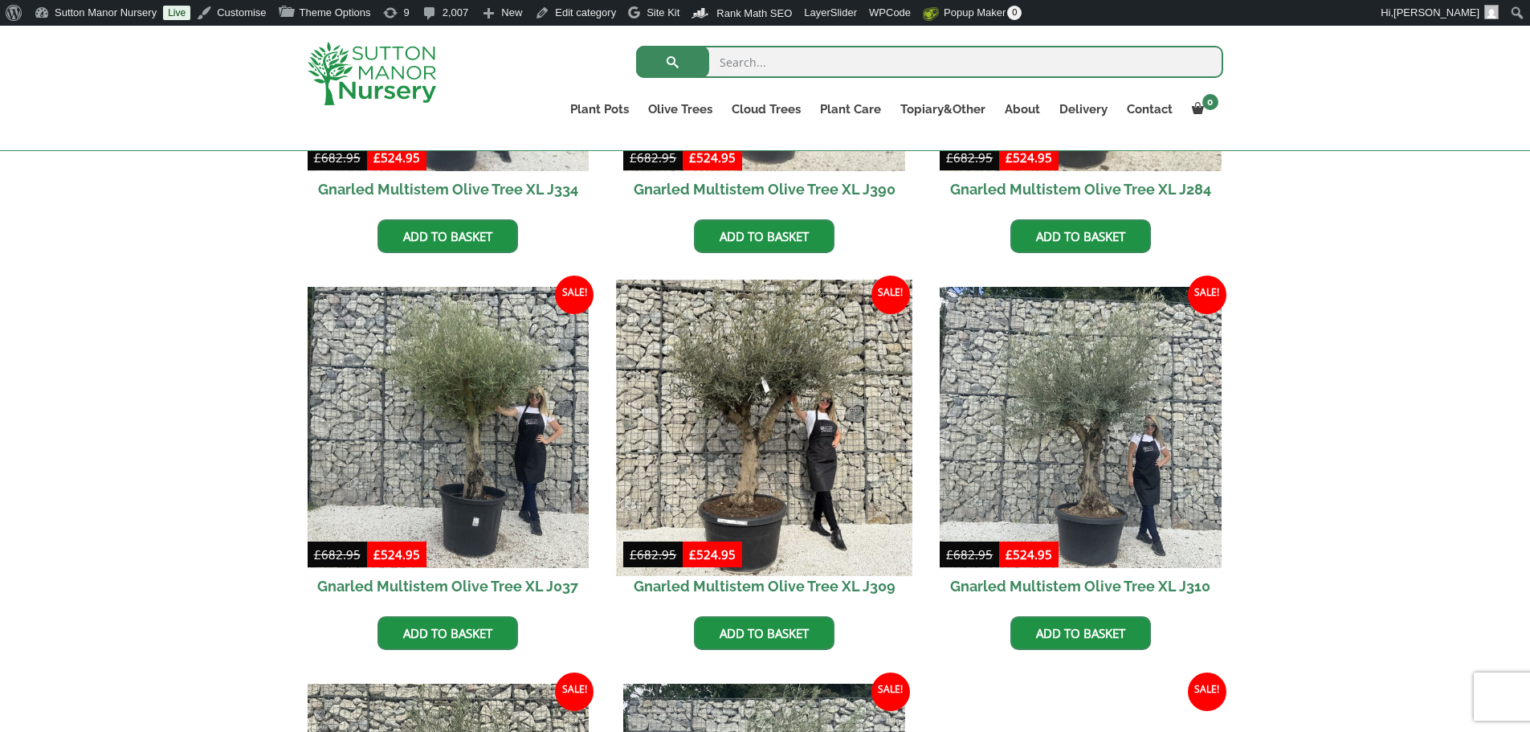
scroll to position [964, 0]
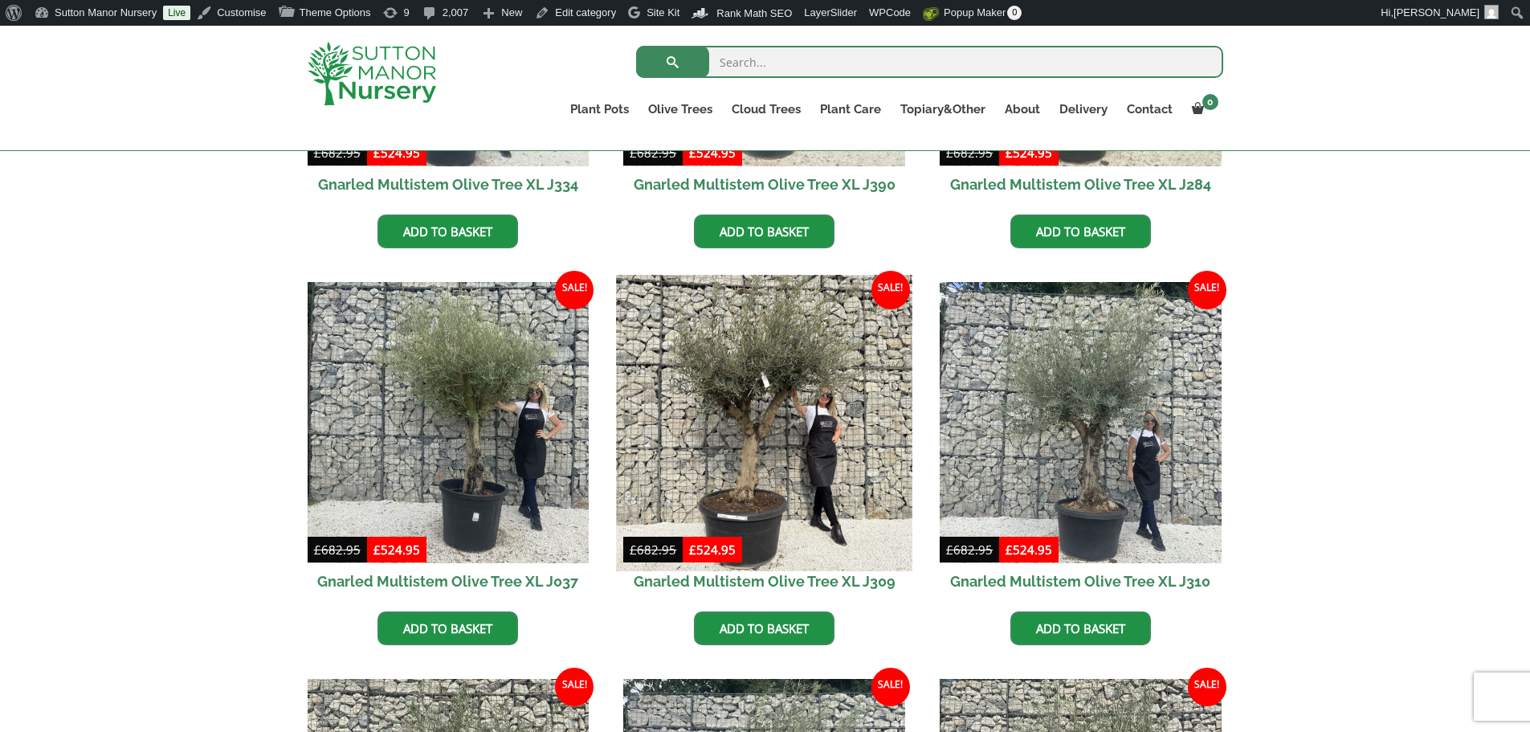
click at [747, 478] on img at bounding box center [764, 422] width 295 height 295
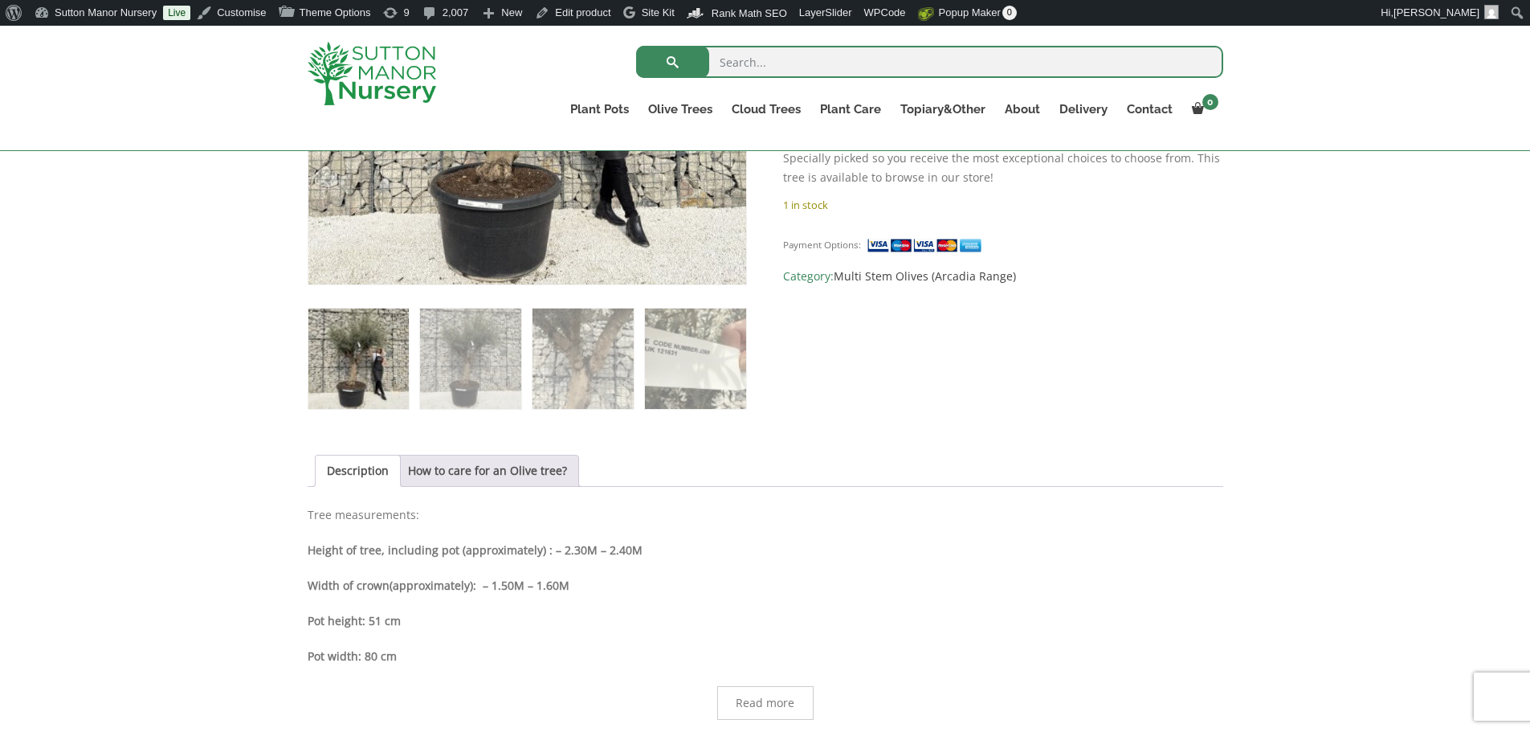
scroll to position [562, 0]
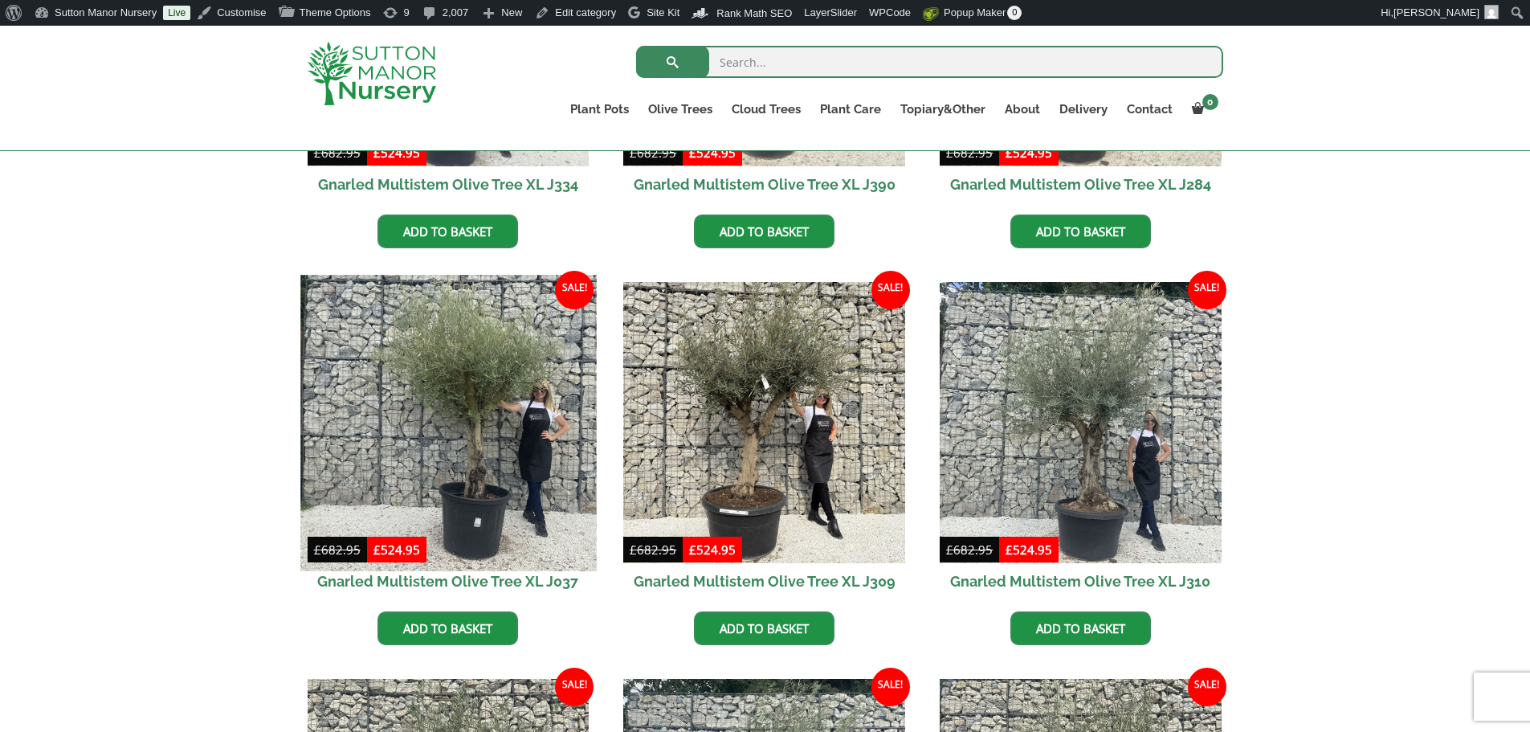
scroll to position [992, 0]
click at [528, 395] on img at bounding box center [447, 422] width 295 height 295
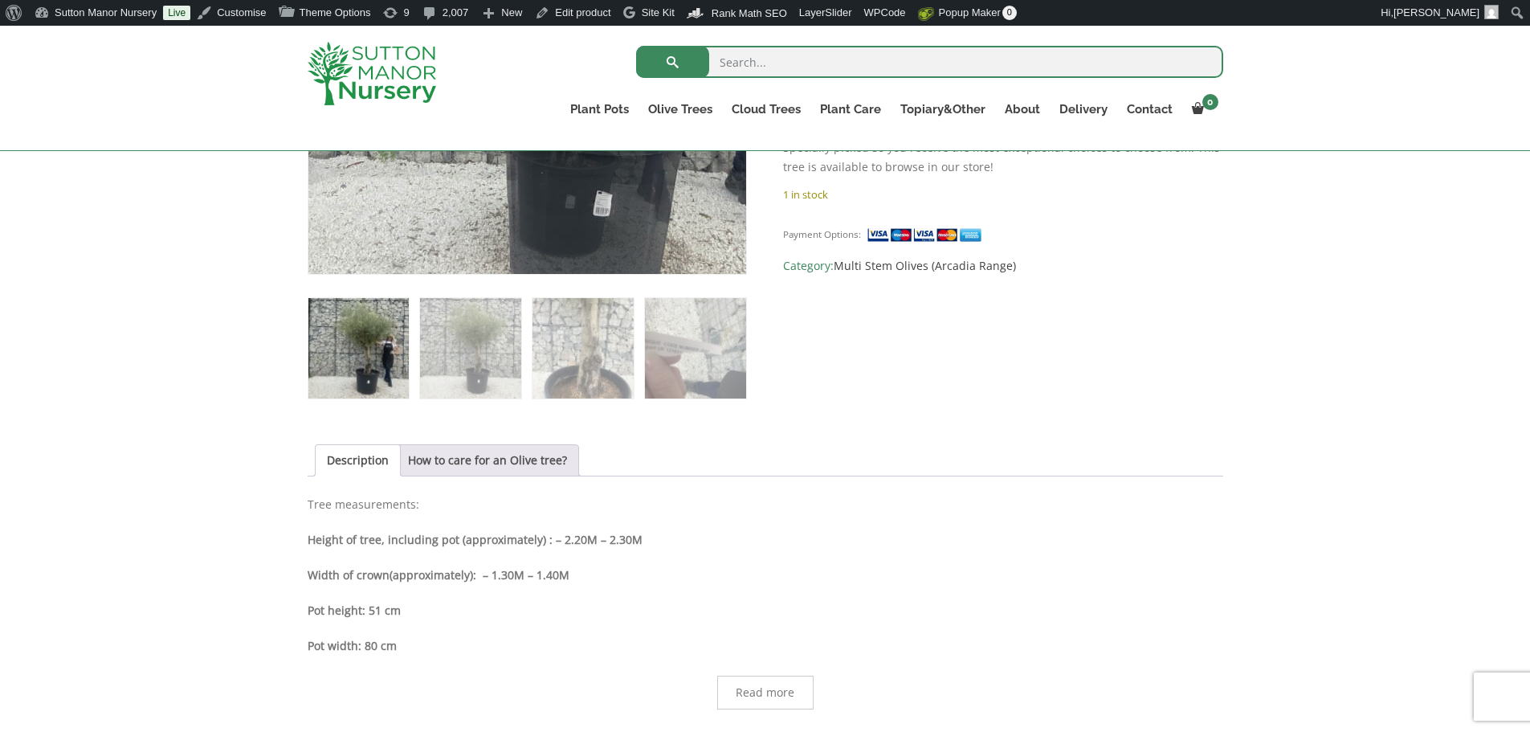
scroll to position [562, 0]
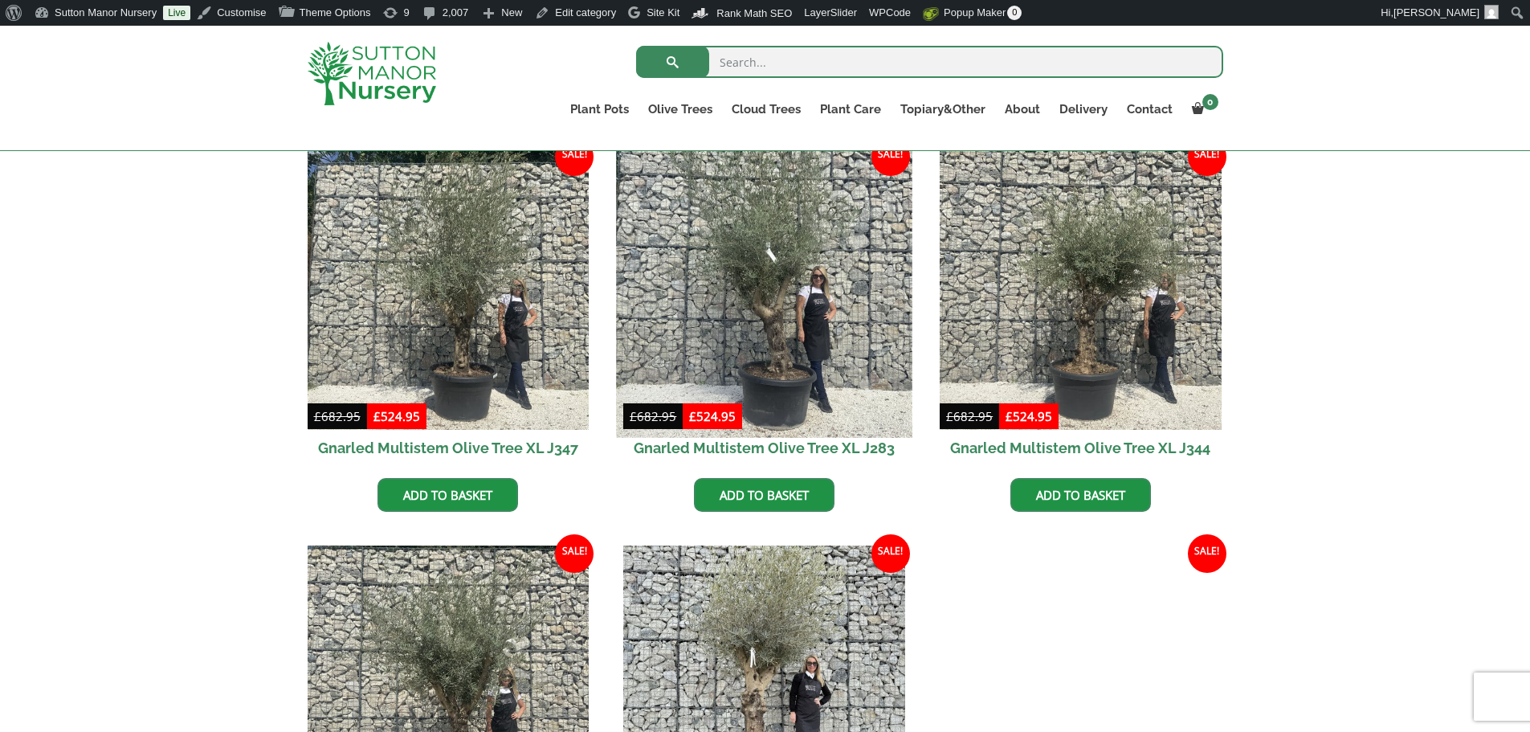
scroll to position [1927, 0]
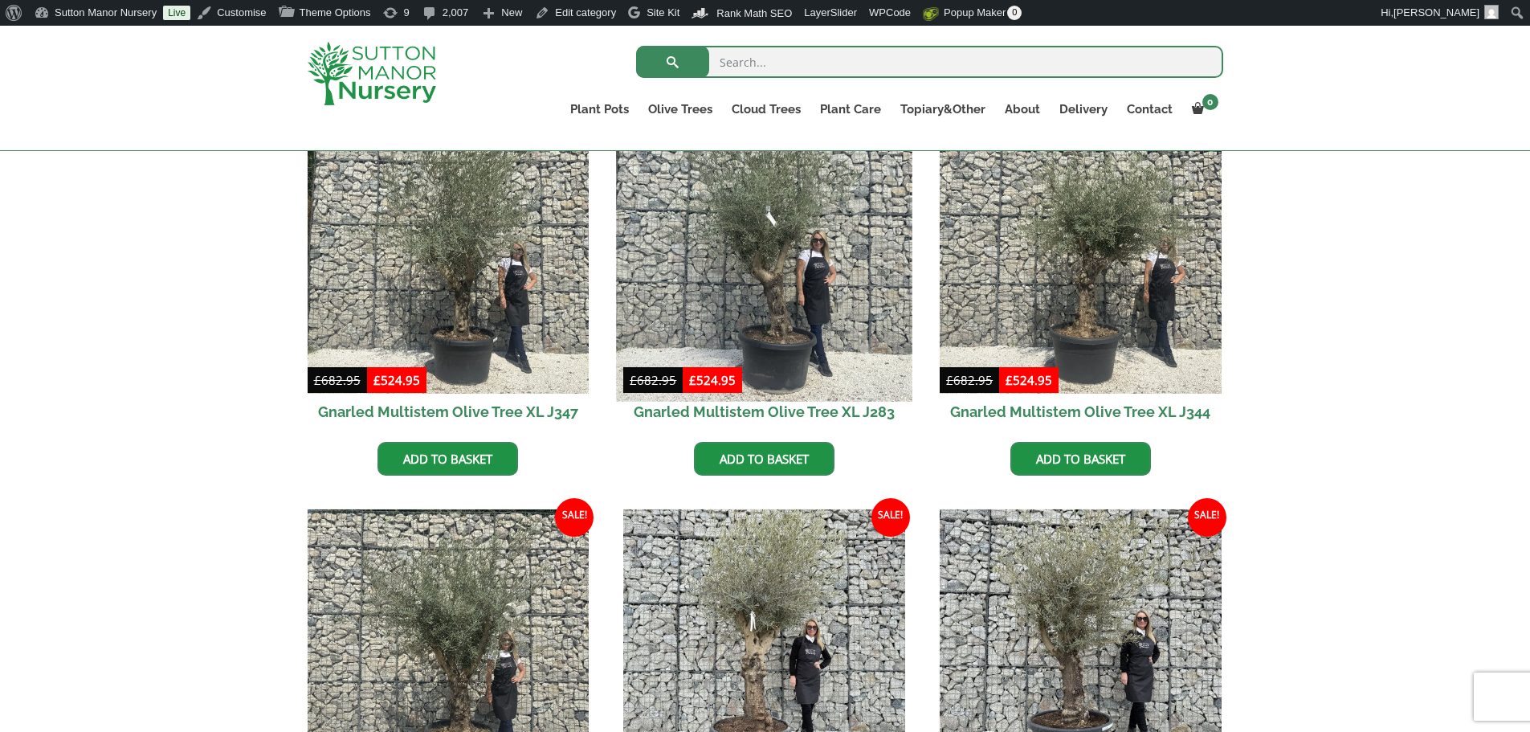
click at [713, 310] on img at bounding box center [764, 252] width 295 height 295
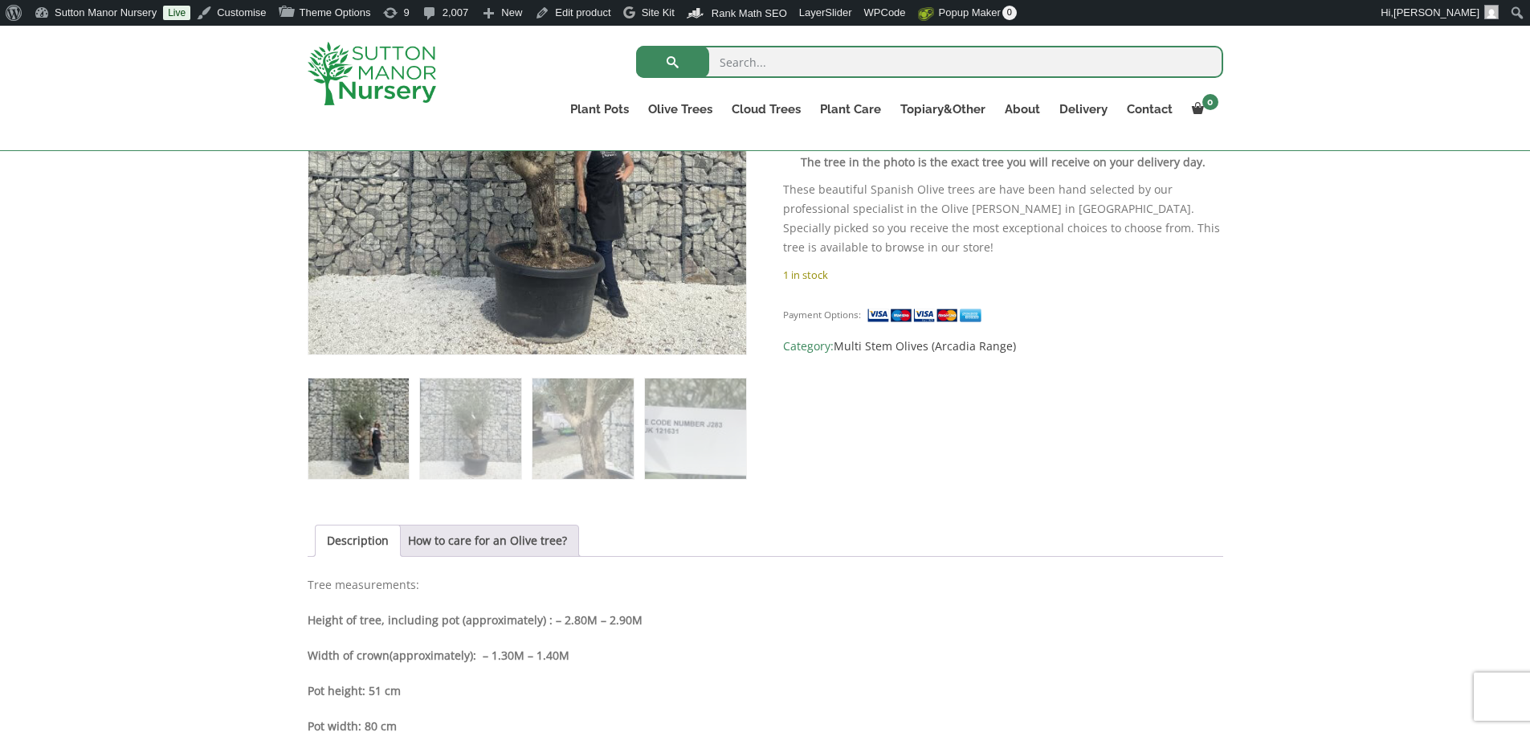
scroll to position [482, 0]
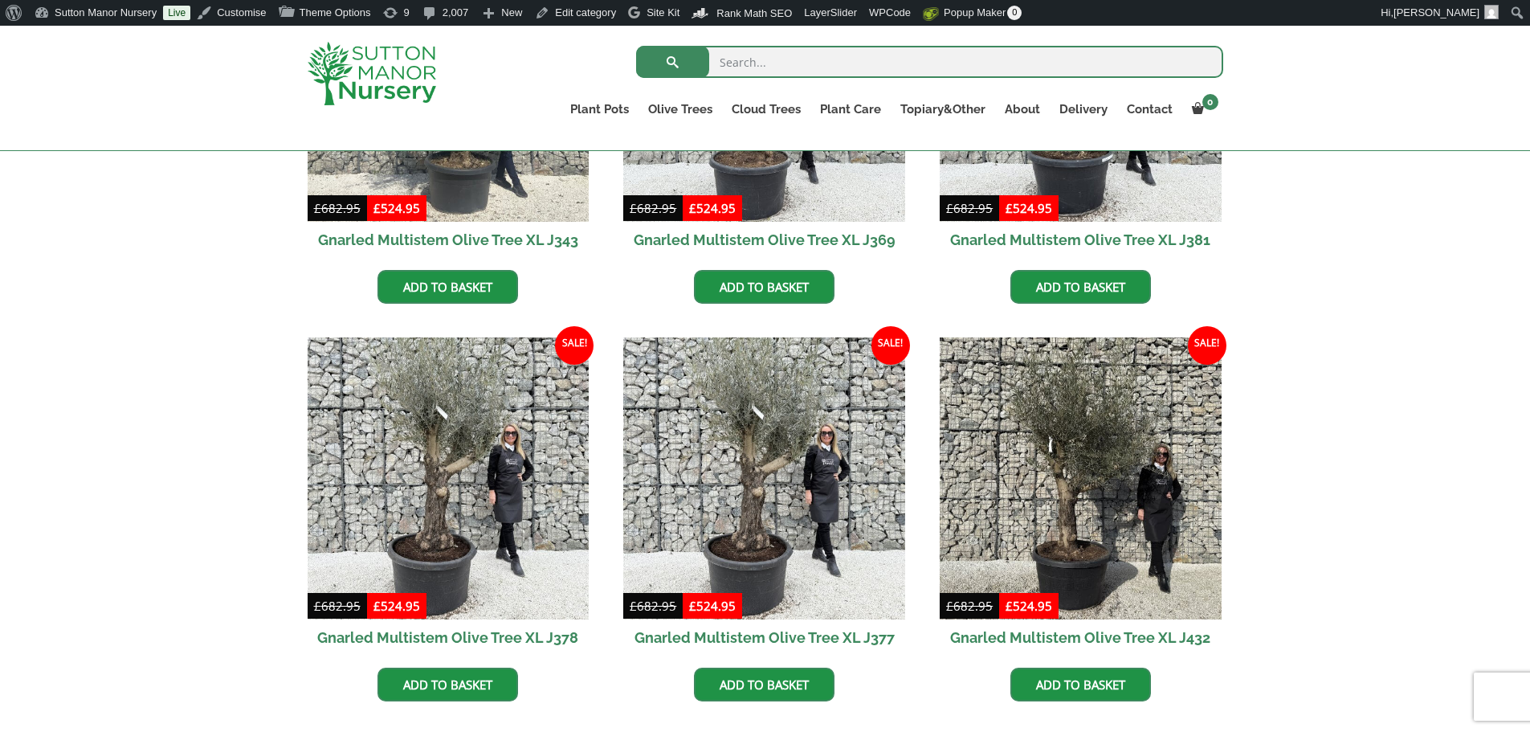
scroll to position [2810, 0]
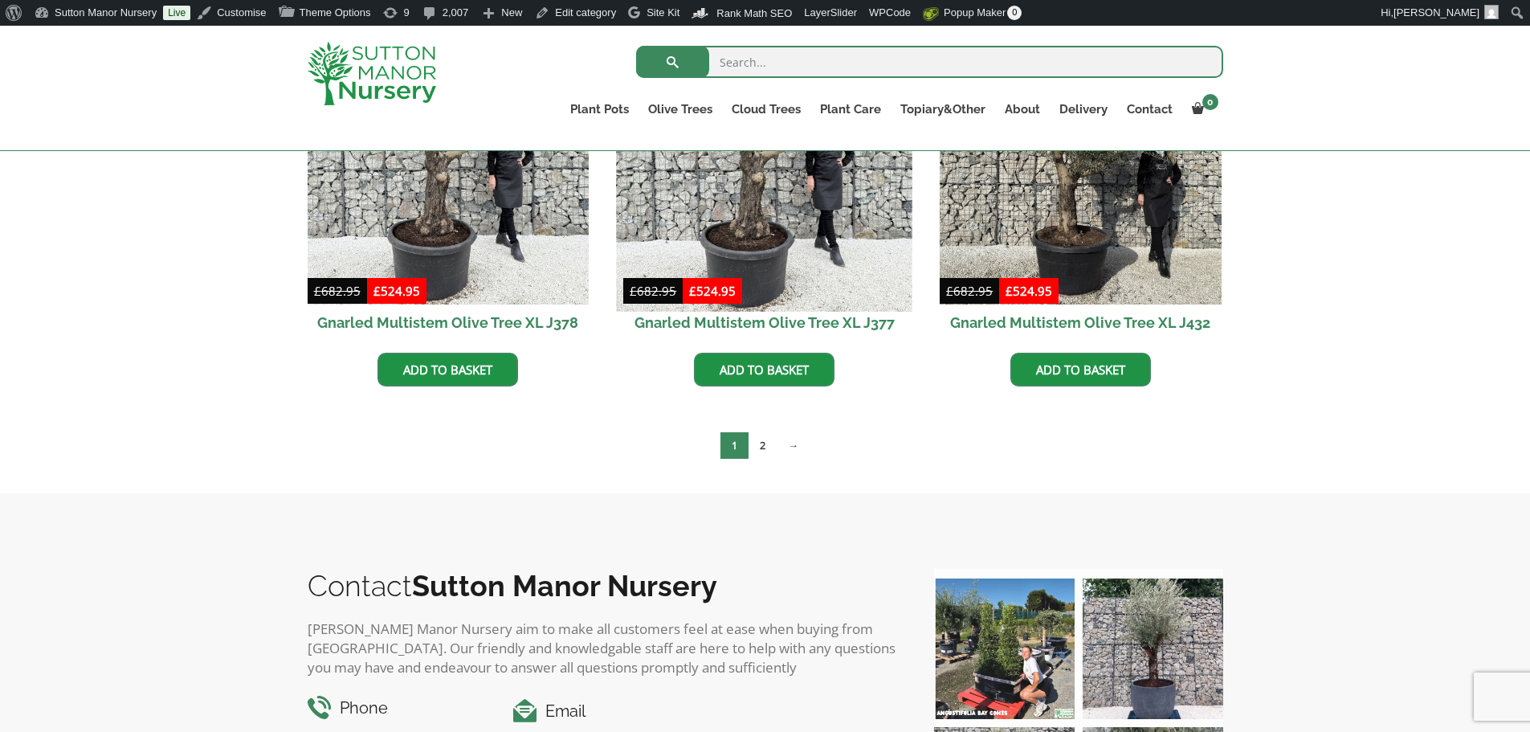
click at [797, 253] on img at bounding box center [764, 163] width 295 height 295
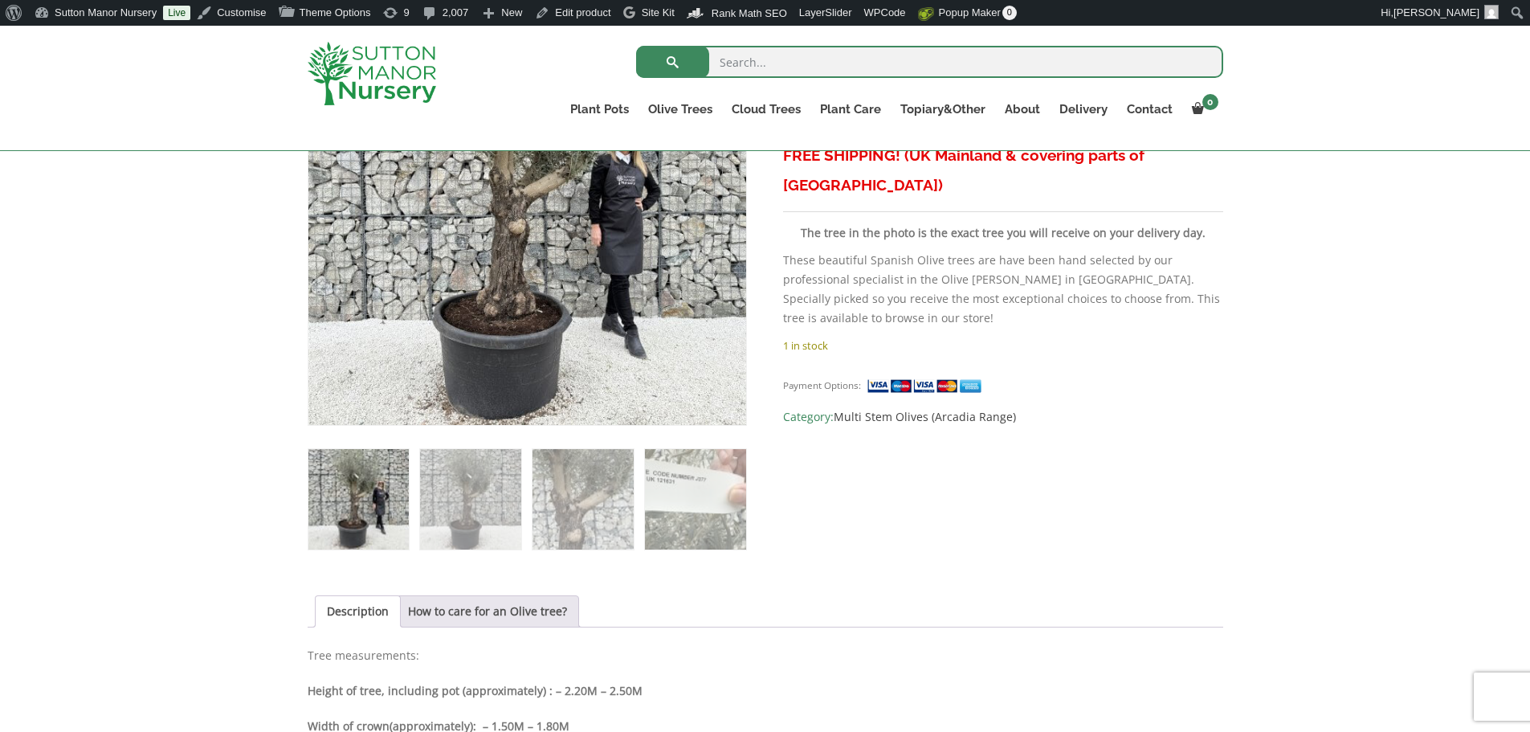
scroll to position [562, 0]
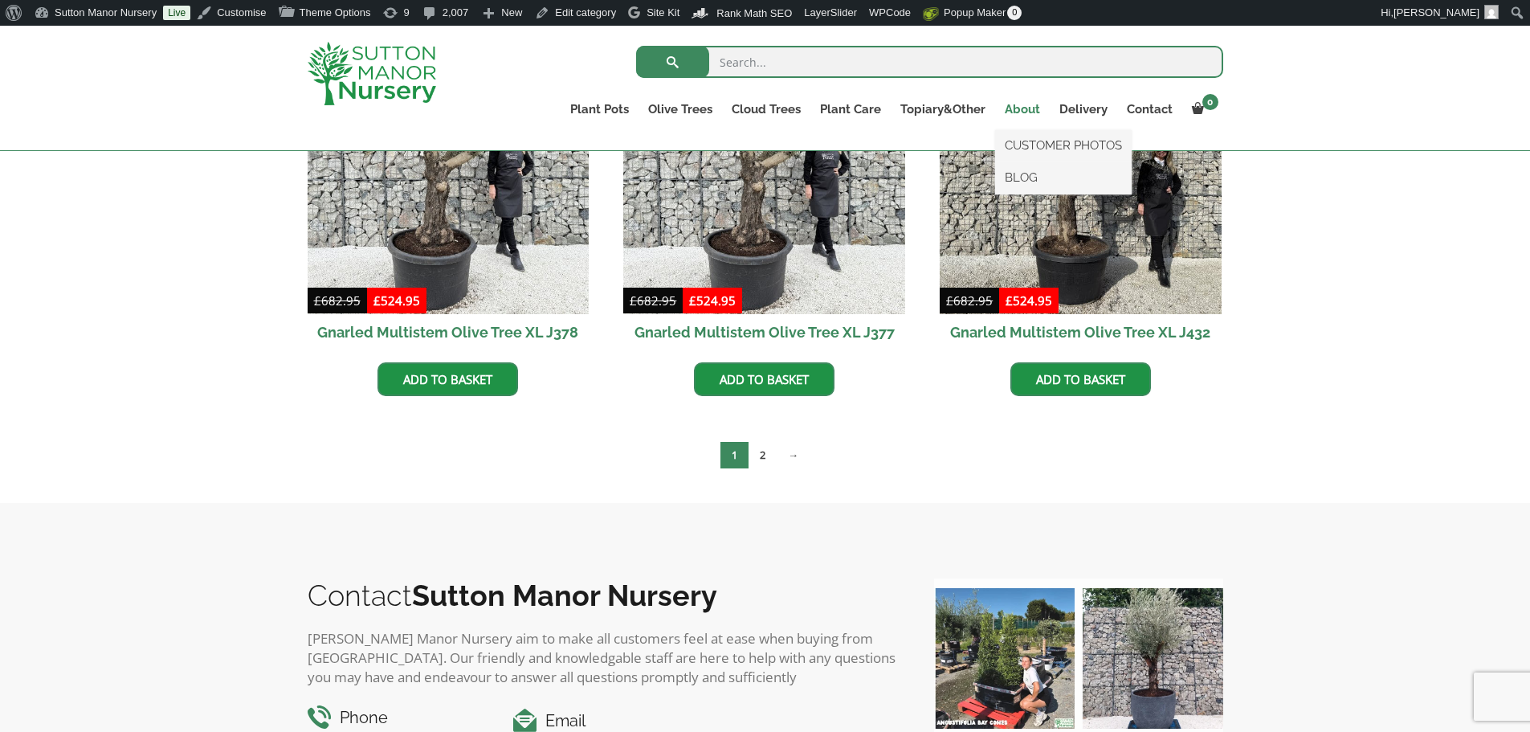
click at [1017, 108] on link "About" at bounding box center [1022, 109] width 55 height 22
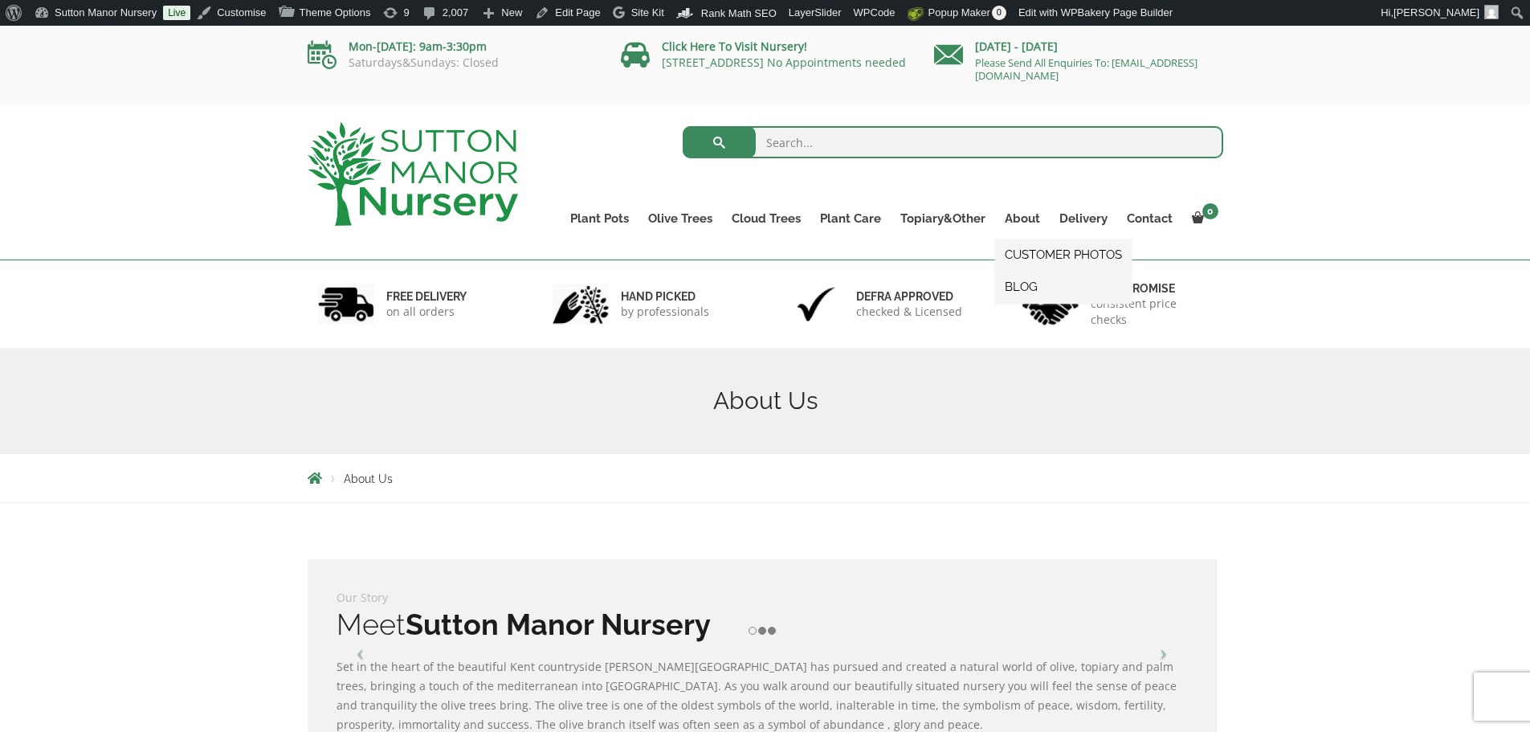
click at [1042, 252] on link "CUSTOMER PHOTOS" at bounding box center [1063, 255] width 137 height 24
